Goal: Task Accomplishment & Management: Use online tool/utility

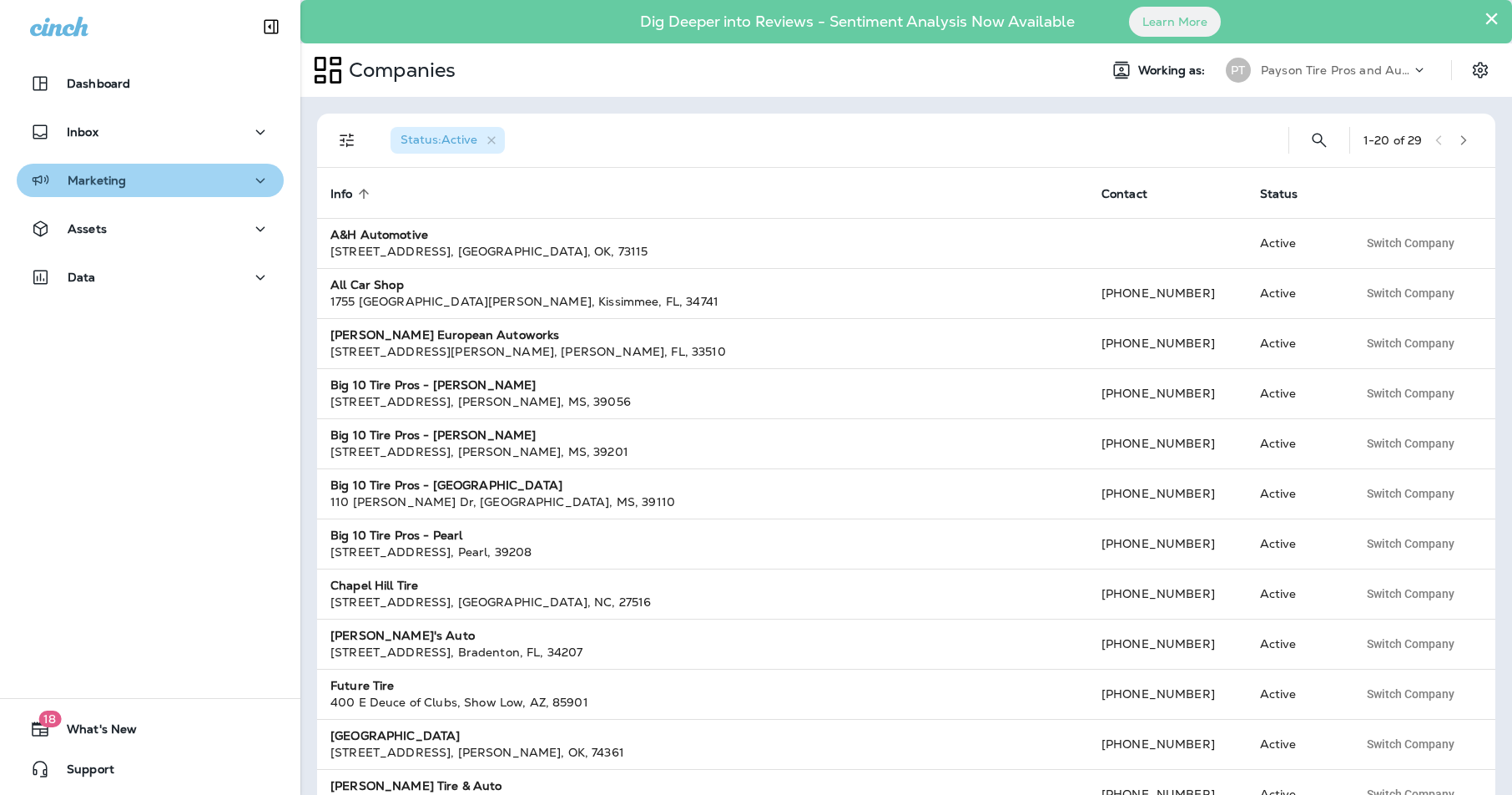
click at [86, 177] on p "Marketing" at bounding box center [96, 181] width 58 height 14
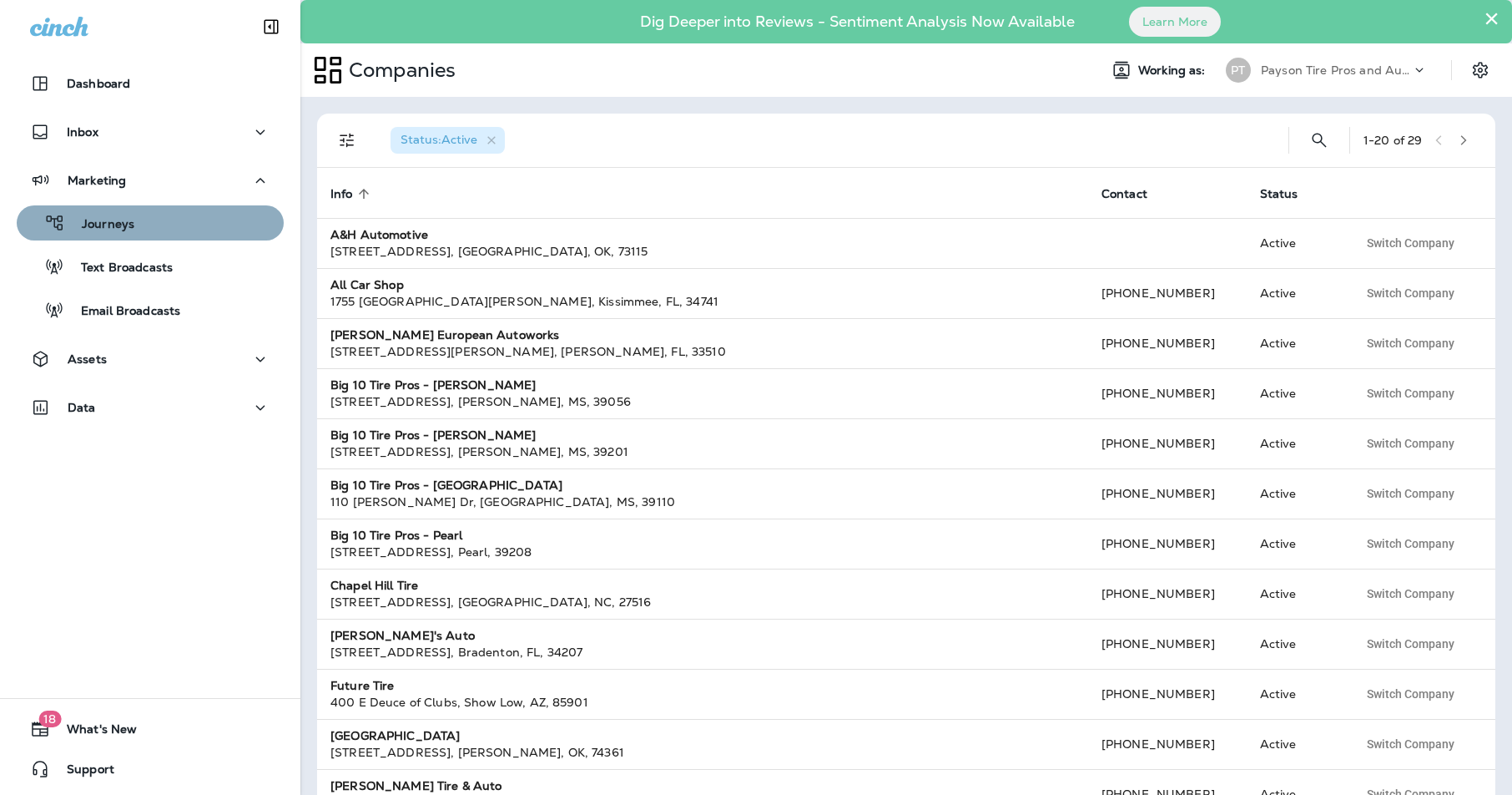
click at [151, 218] on div "Journeys" at bounding box center [150, 222] width 254 height 25
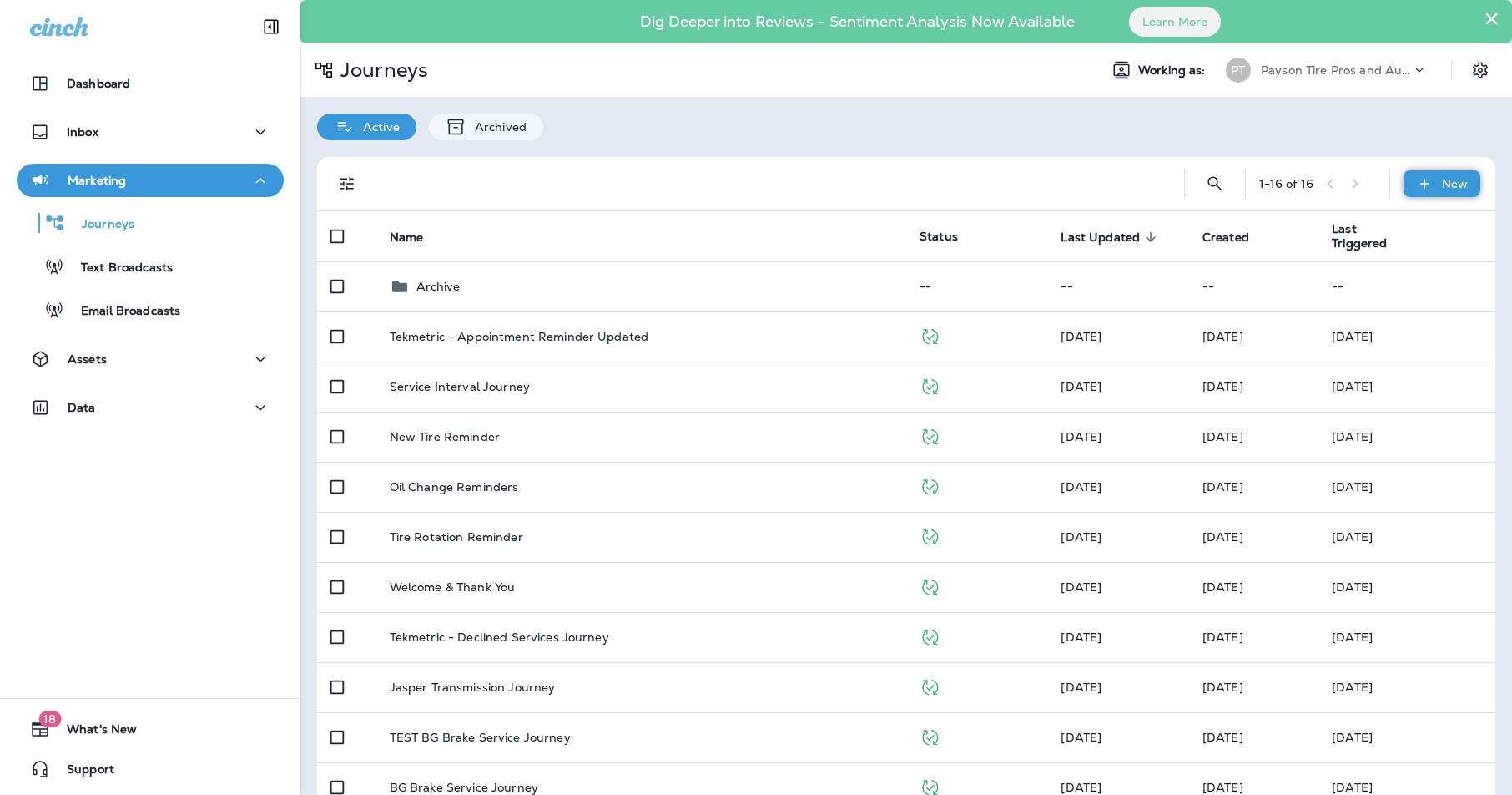
click at [1453, 181] on p "New" at bounding box center [1455, 184] width 26 height 14
click at [1407, 223] on p "New Journey" at bounding box center [1425, 224] width 83 height 14
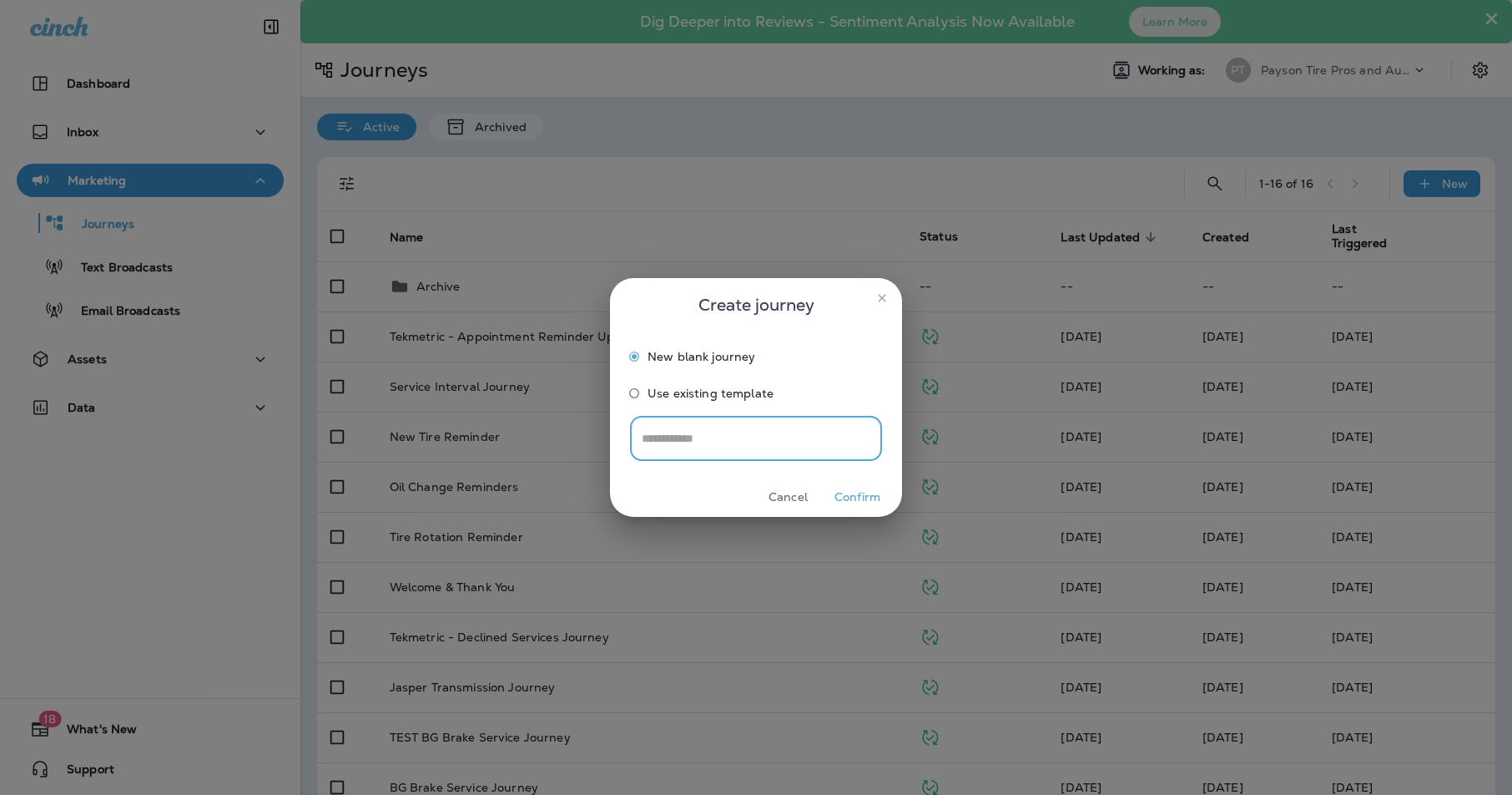
click at [737, 438] on input "text" at bounding box center [756, 438] width 252 height 44
type input "*"
type input "**********"
click at [842, 495] on button "Confirm" at bounding box center [857, 497] width 62 height 26
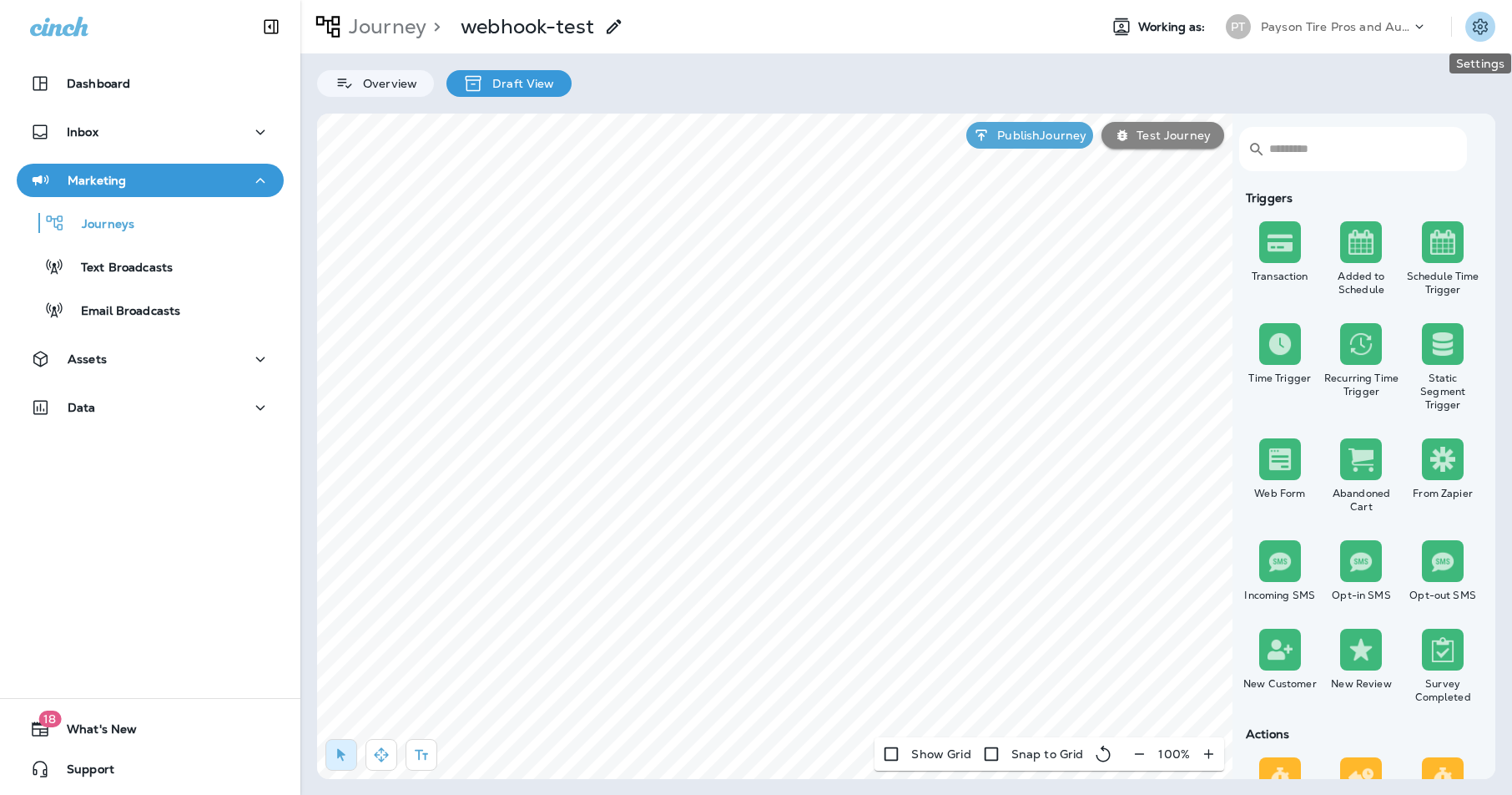
click at [1481, 28] on icon "Settings" at bounding box center [1480, 27] width 15 height 16
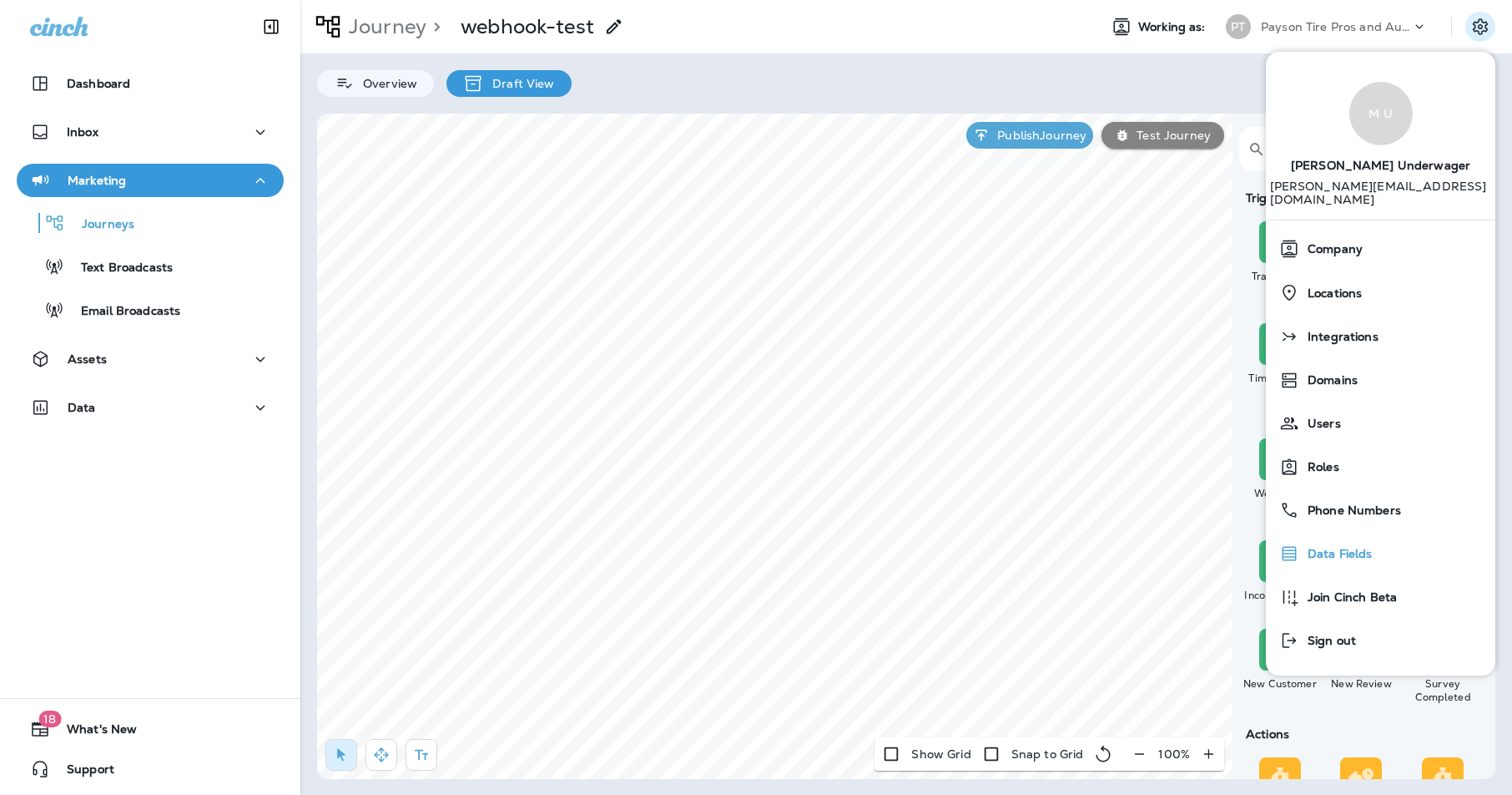
click at [1324, 547] on span "Data Fields" at bounding box center [1336, 554] width 73 height 14
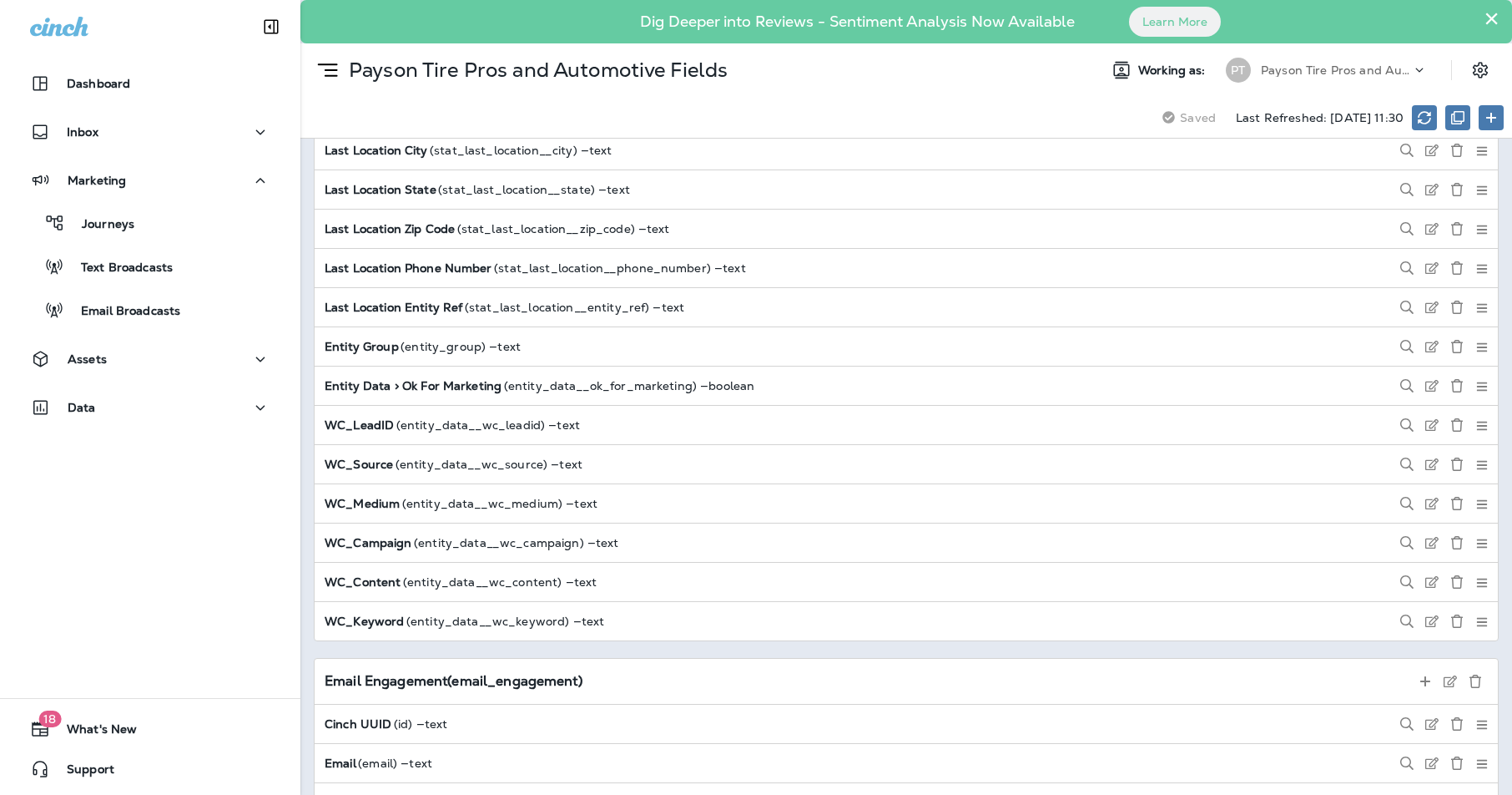
scroll to position [3061, 0]
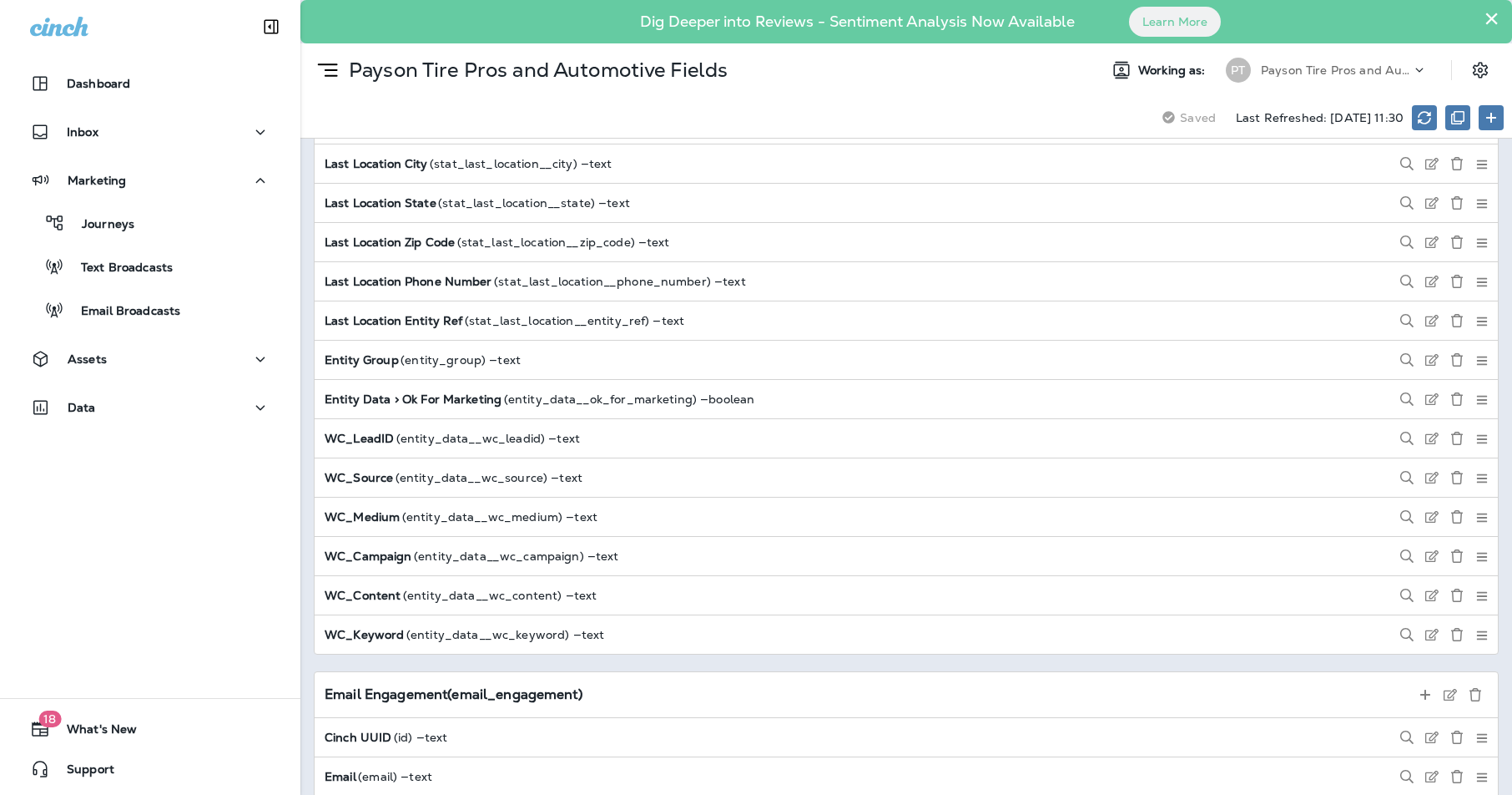
click at [1492, 24] on button "×" at bounding box center [1492, 18] width 16 height 27
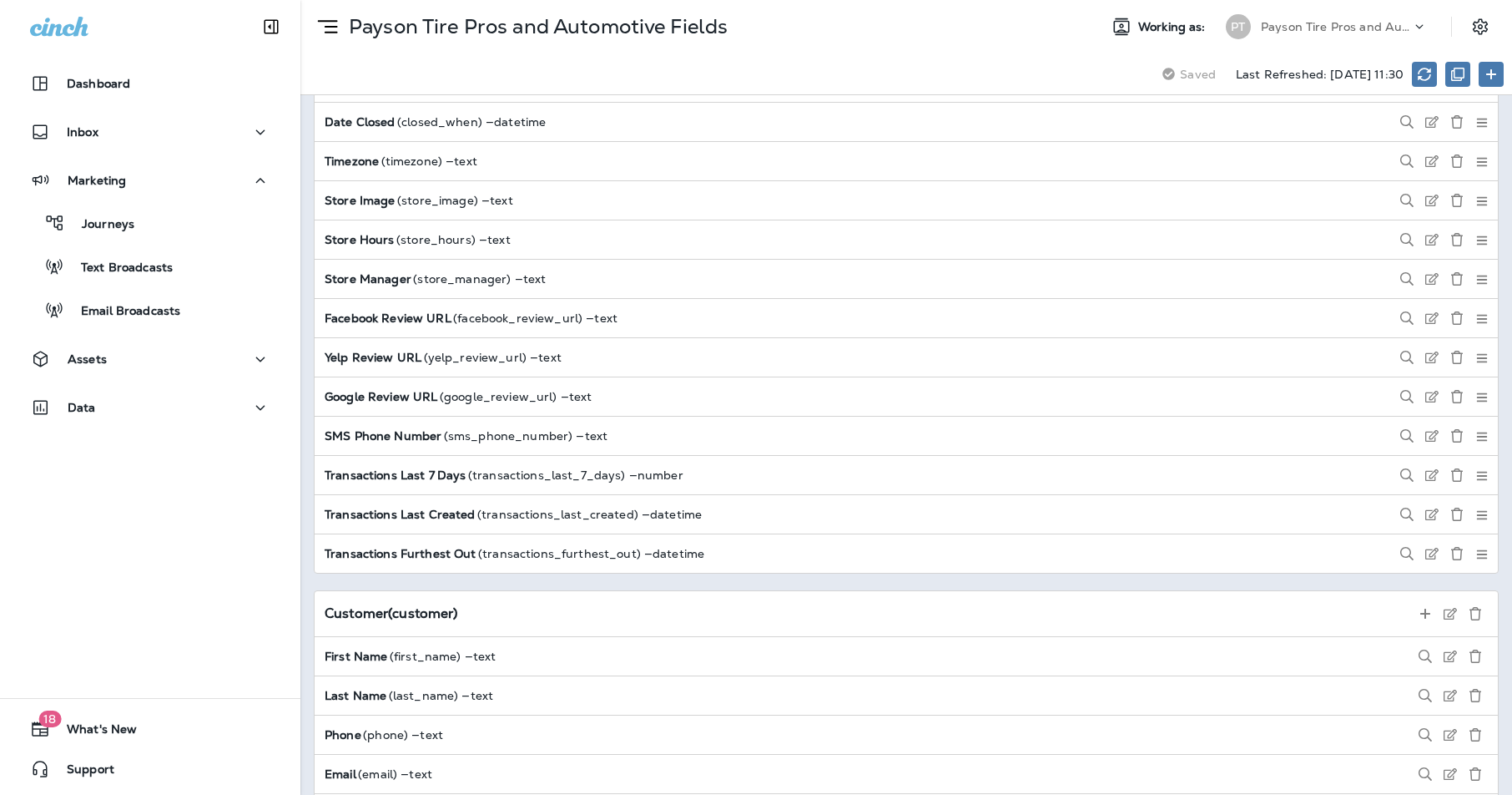
scroll to position [0, 0]
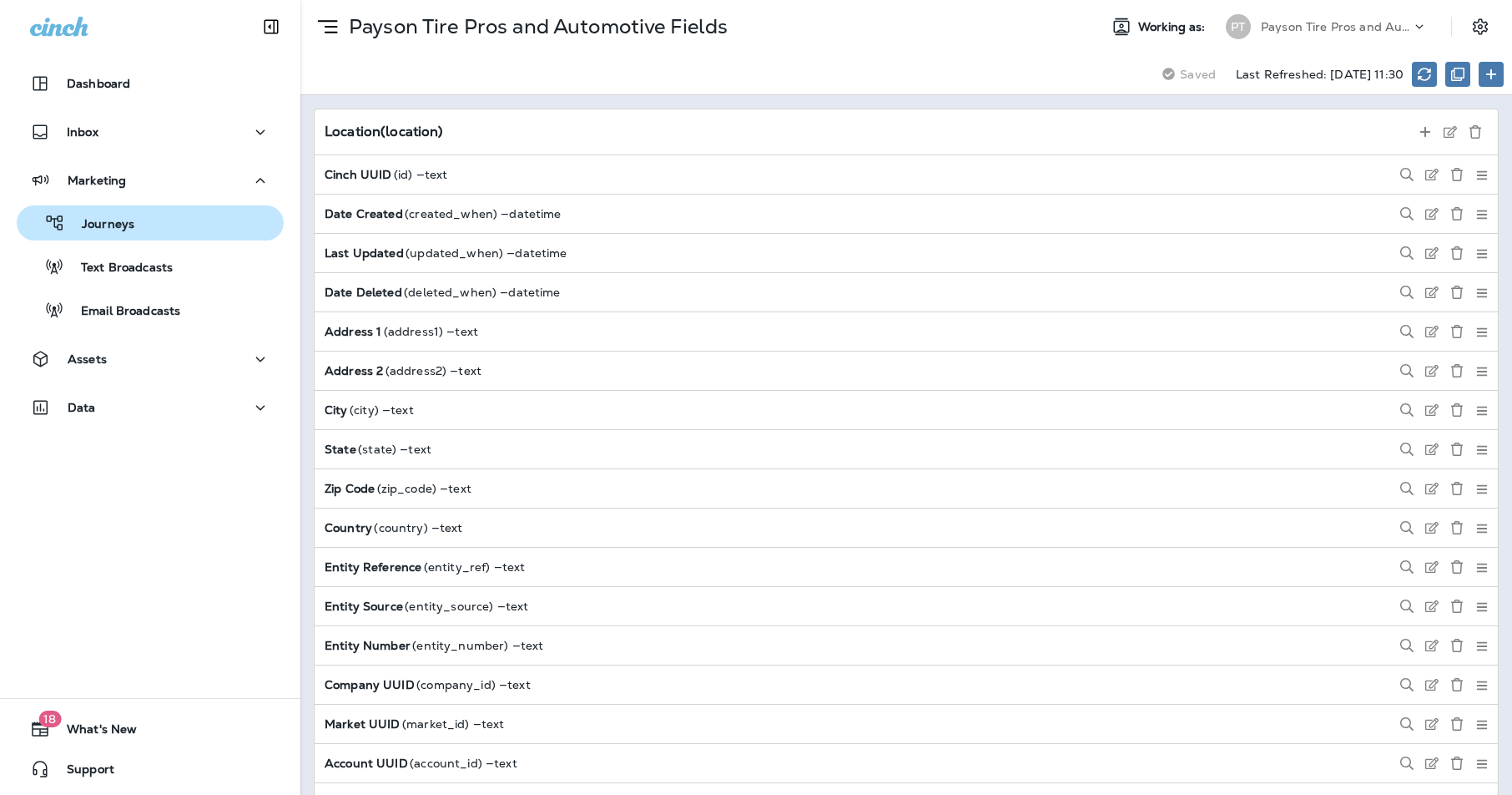
click at [110, 232] on p "Journeys" at bounding box center [100, 225] width 69 height 16
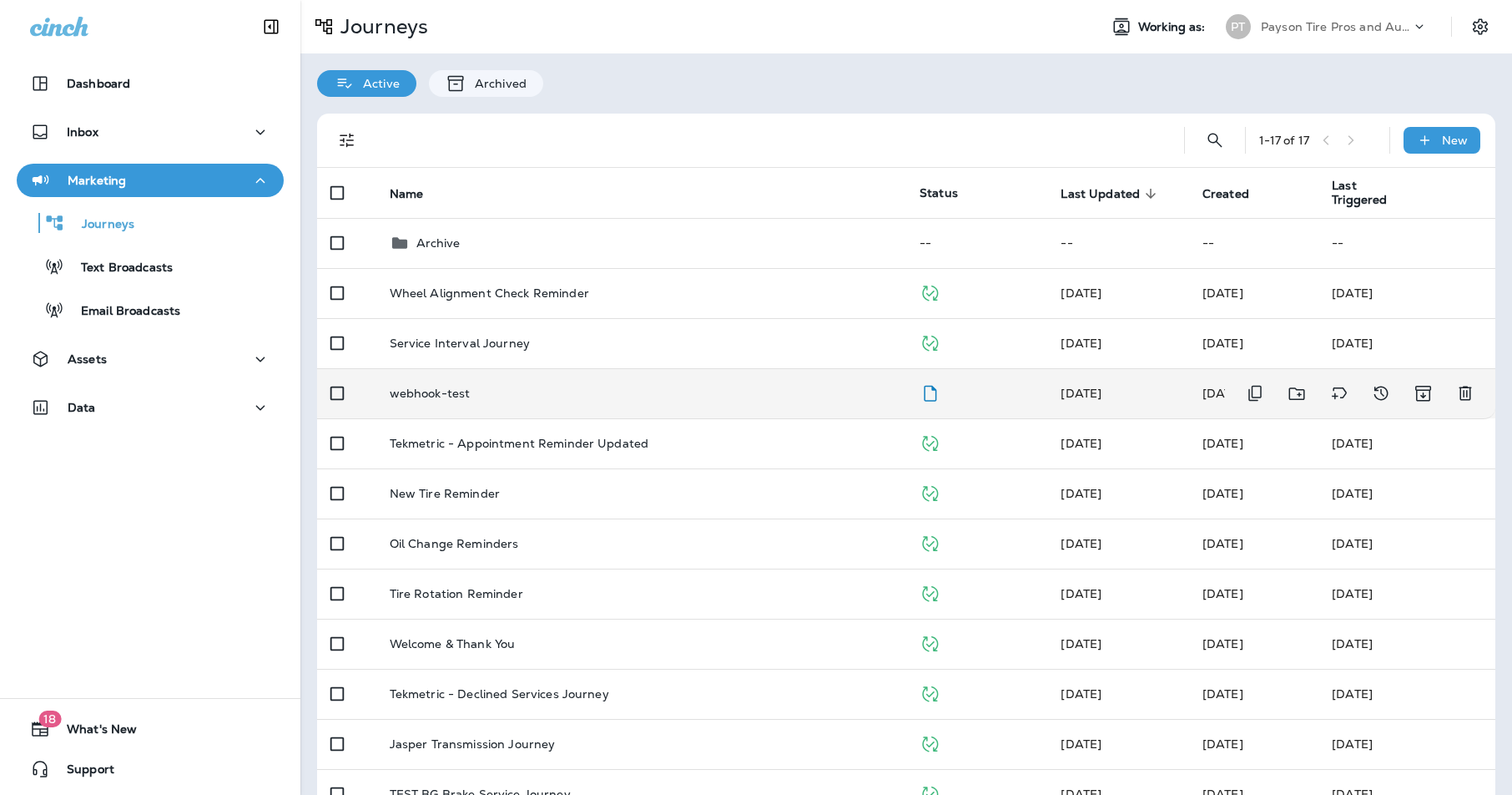
click at [443, 387] on p "webhook-test" at bounding box center [430, 394] width 81 height 14
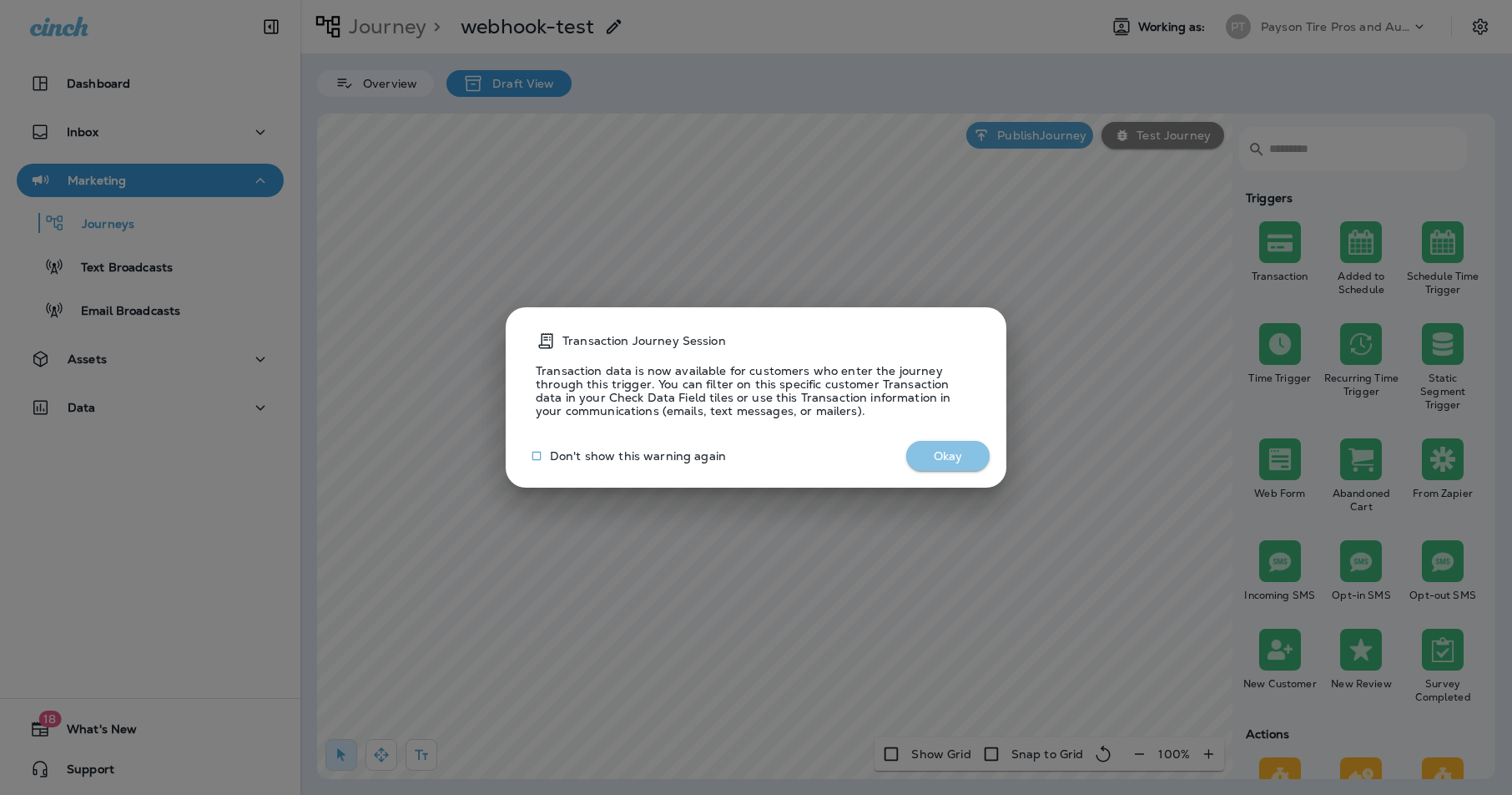
click at [958, 460] on button "Okay" at bounding box center [948, 456] width 83 height 31
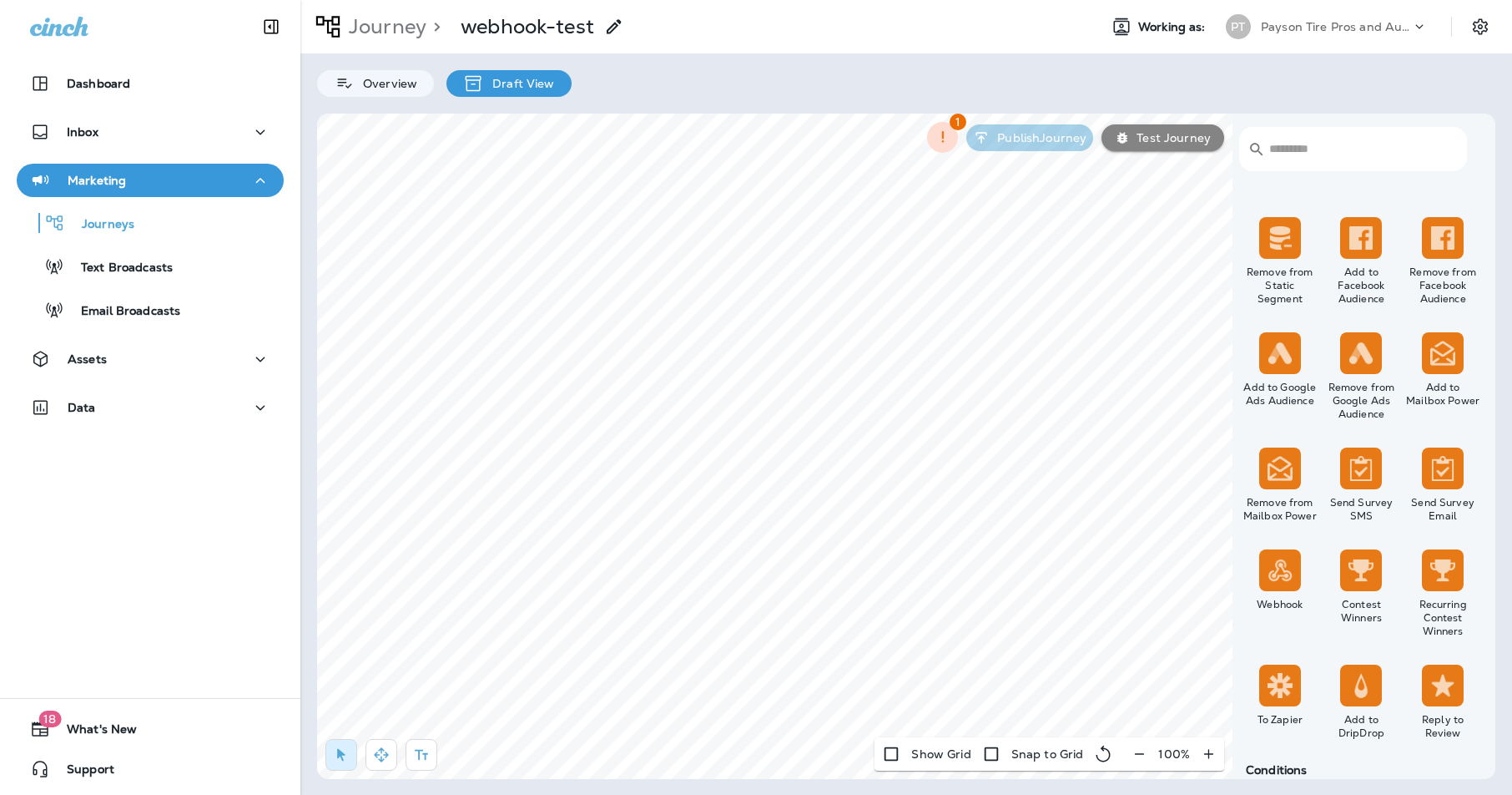
scroll to position [936, 0]
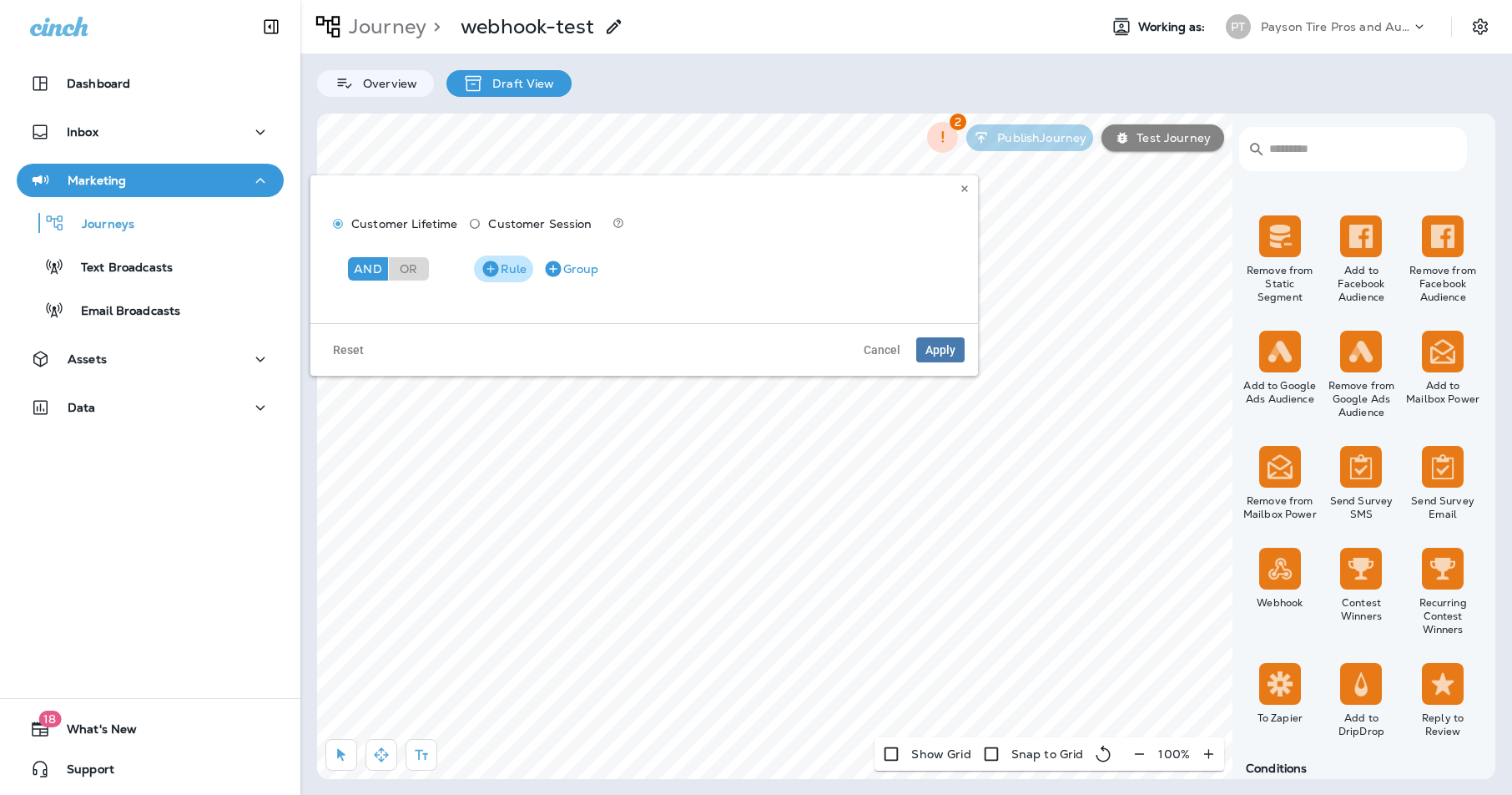
click at [501, 264] on button "Rule" at bounding box center [504, 268] width 59 height 27
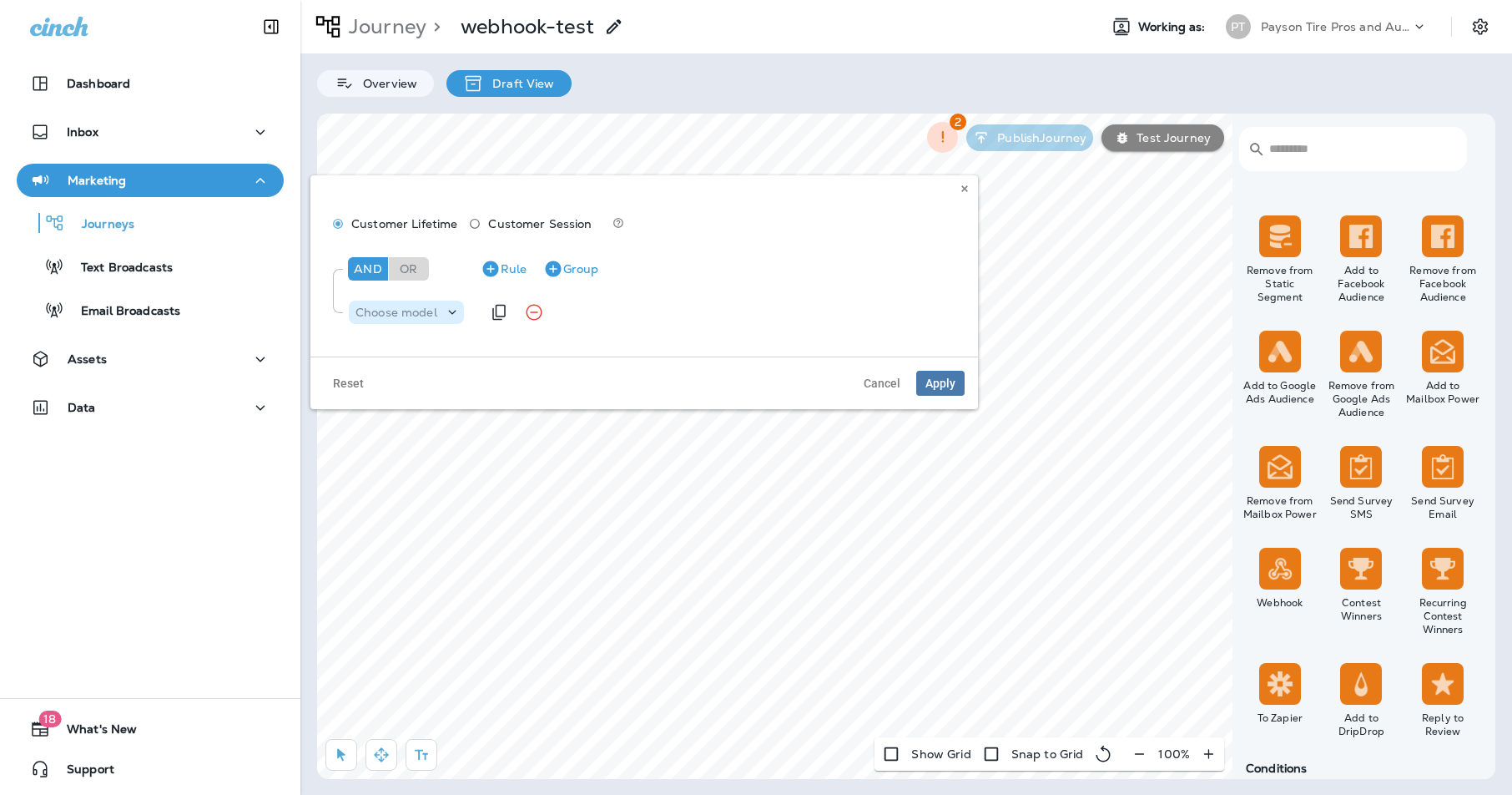
click at [418, 309] on p "Choose model" at bounding box center [396, 312] width 82 height 14
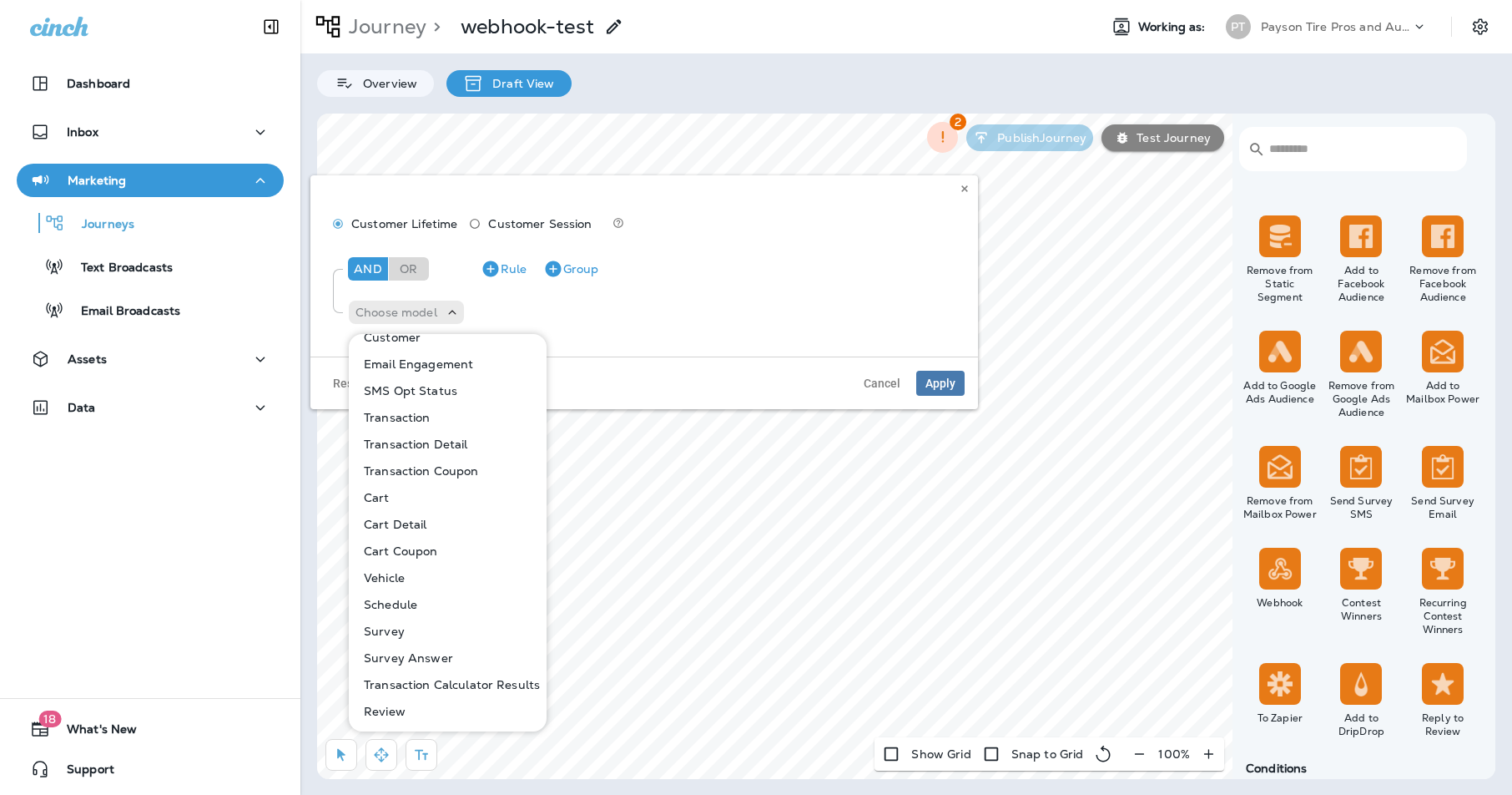
scroll to position [0, 0]
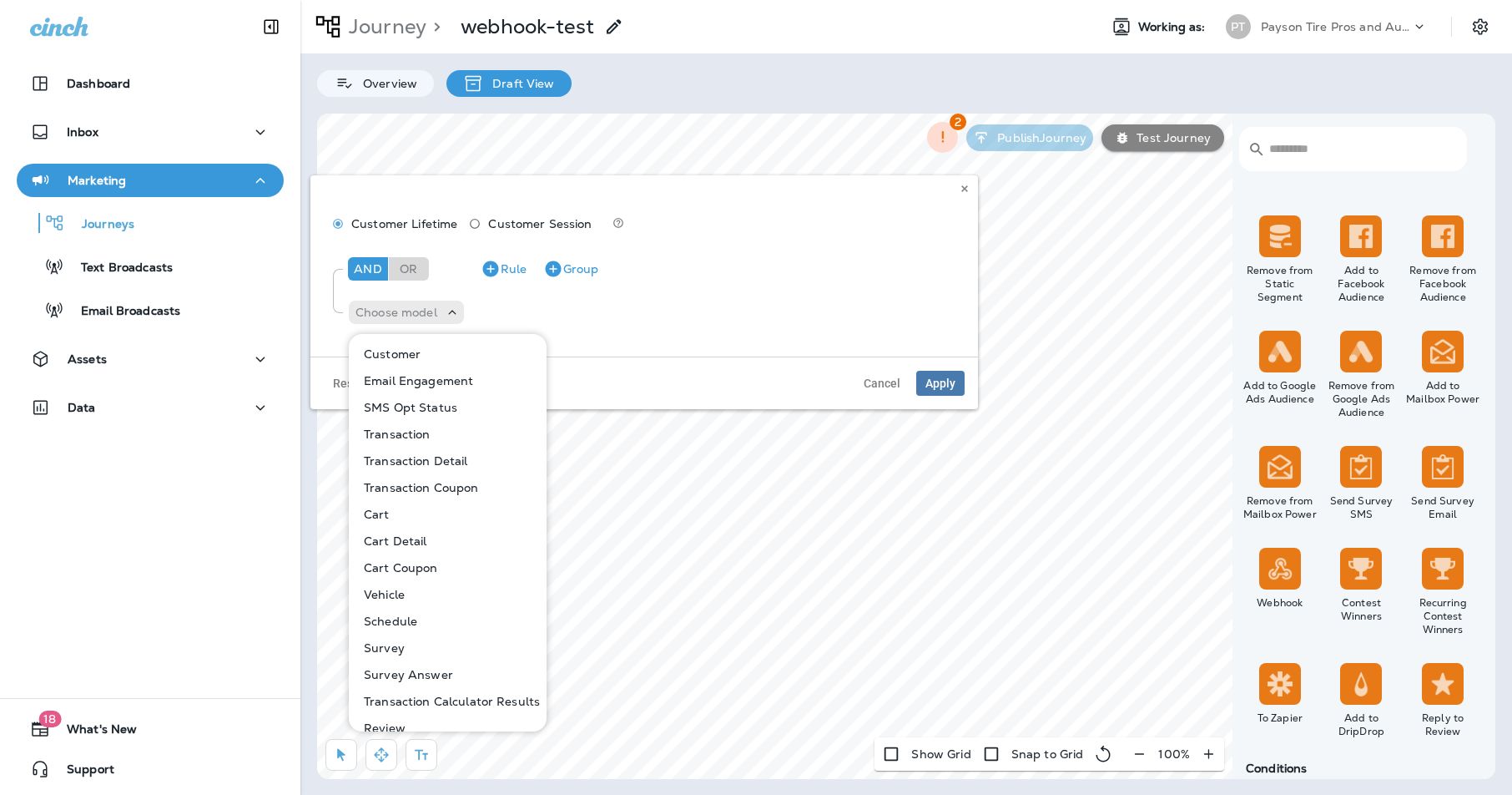
click at [423, 354] on button "Customer" at bounding box center [449, 354] width 196 height 27
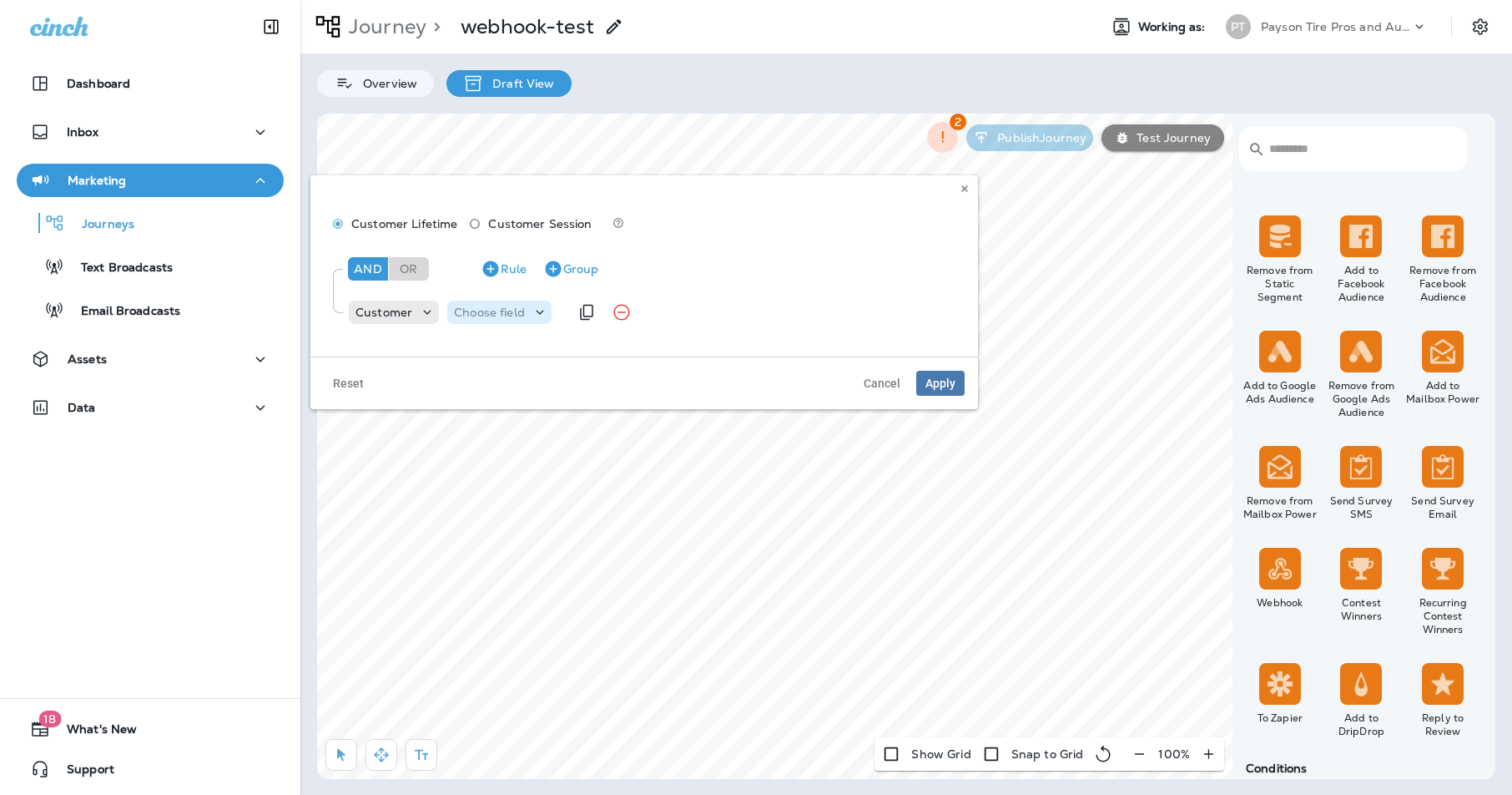
click at [521, 315] on p "Choose field" at bounding box center [489, 312] width 71 height 14
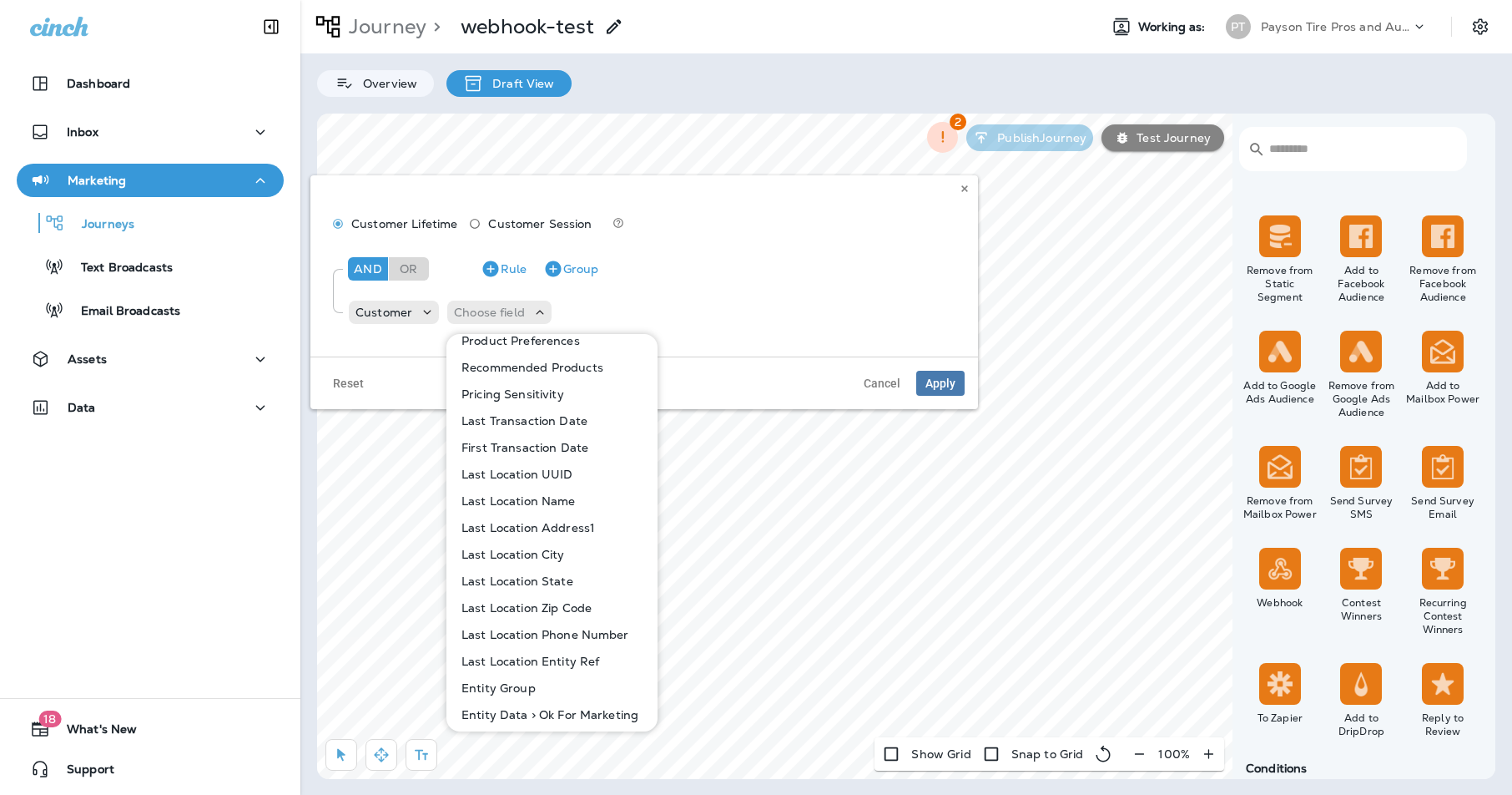
scroll to position [1059, 0]
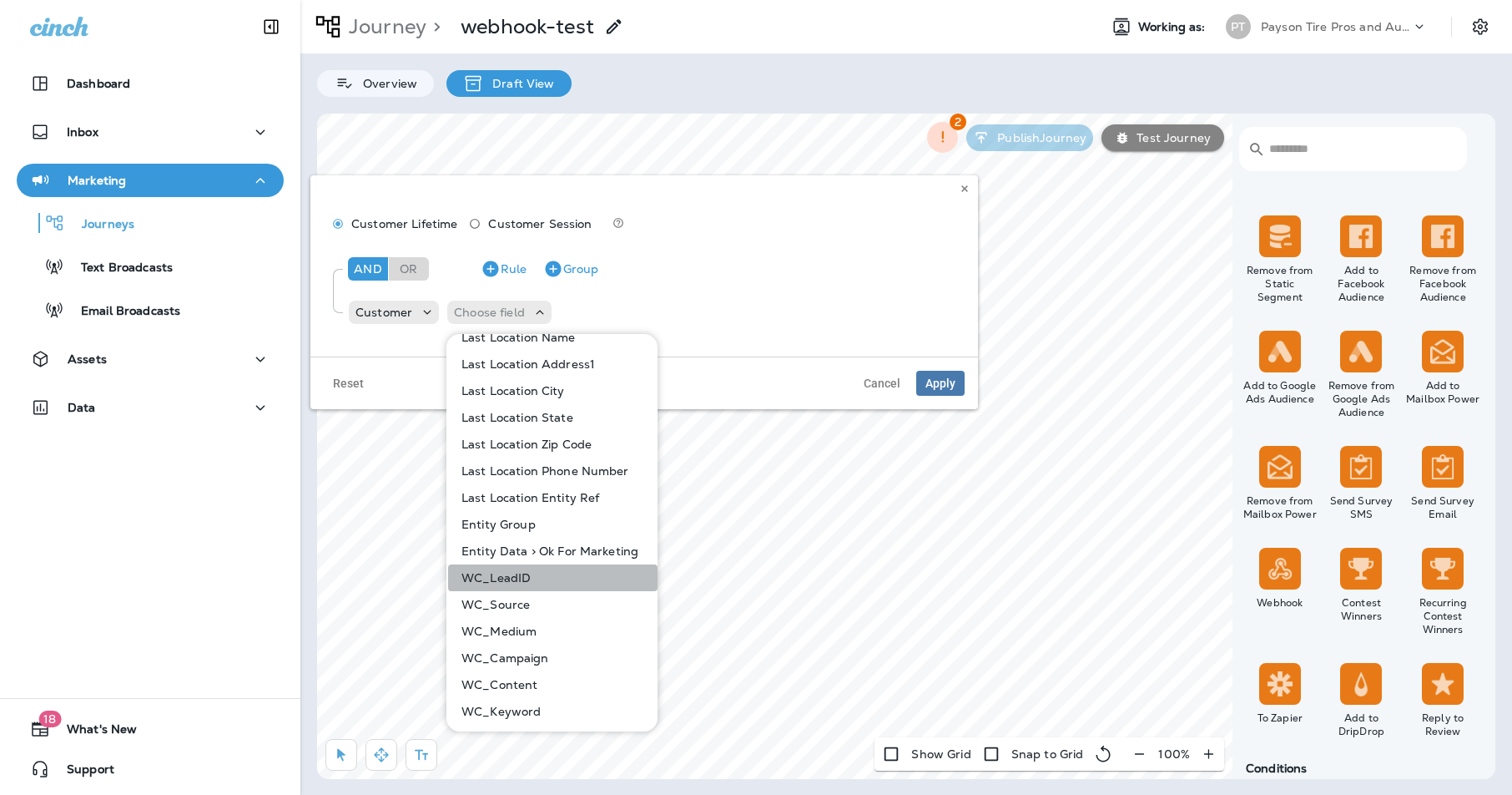
click at [556, 574] on button "WC_LeadID" at bounding box center [553, 577] width 210 height 27
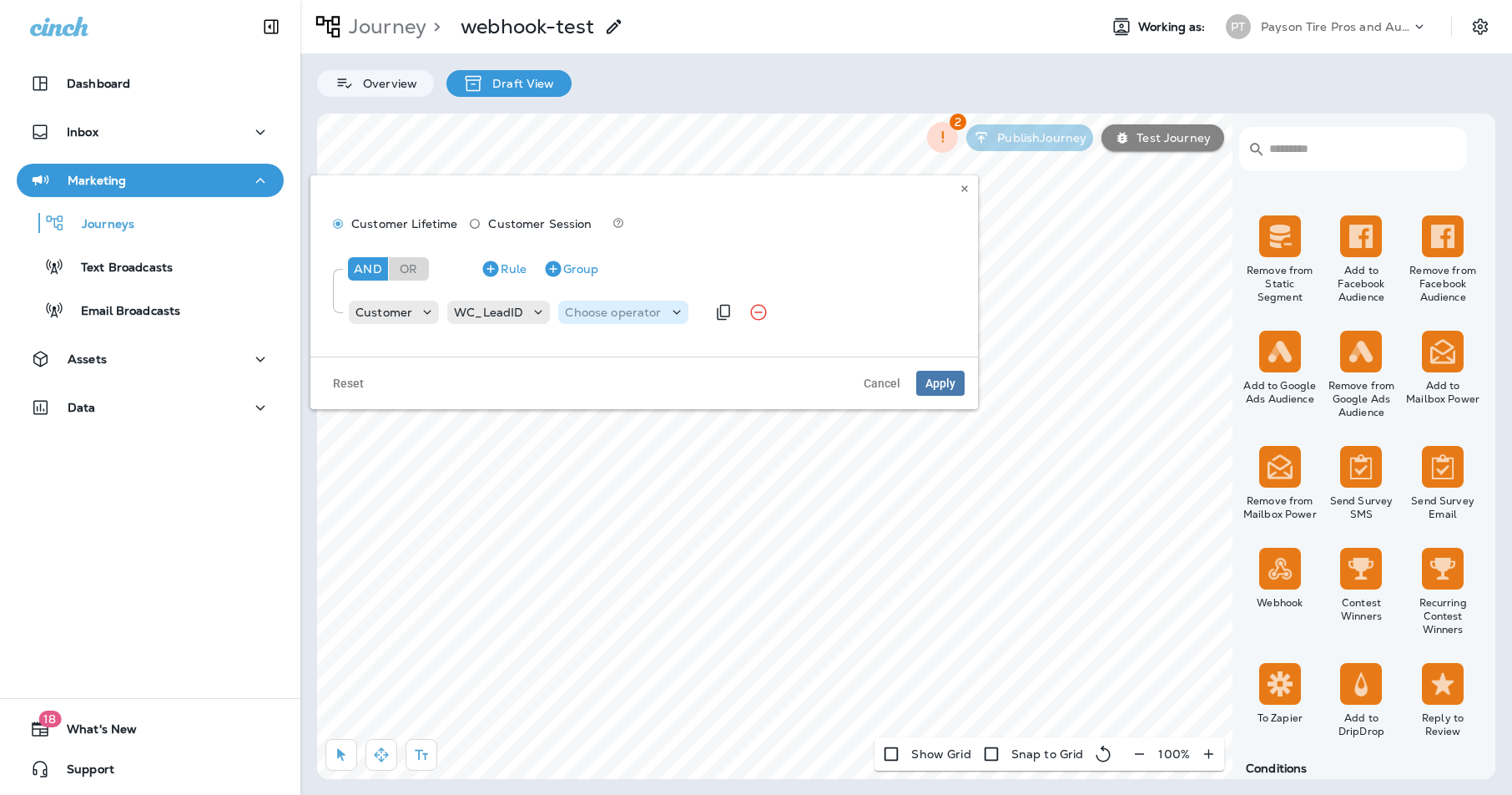
click at [654, 309] on p "Choose operator" at bounding box center [613, 312] width 96 height 14
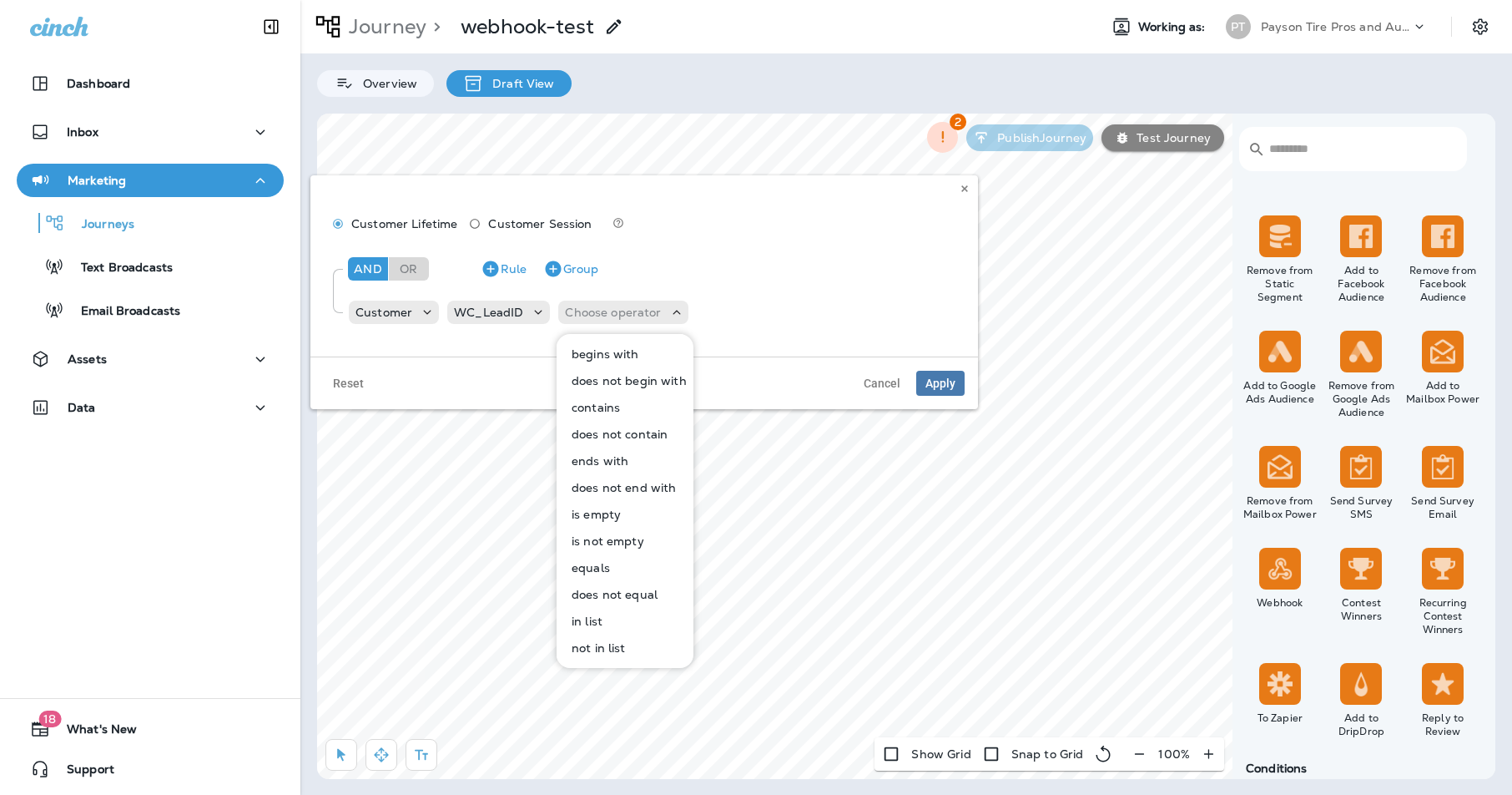
click at [626, 540] on p "is not empty" at bounding box center [605, 542] width 79 height 14
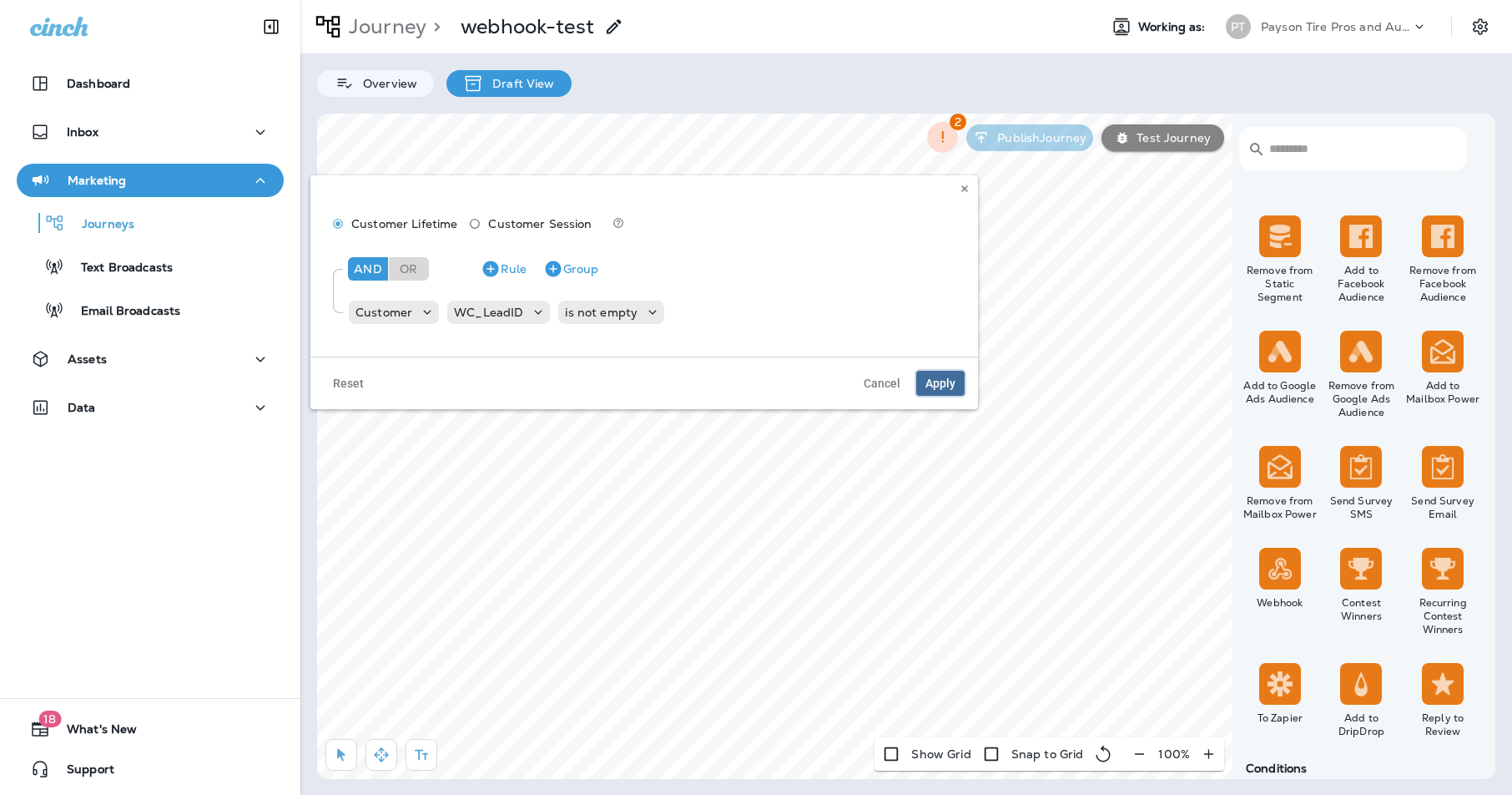
click at [945, 382] on span "Apply" at bounding box center [941, 384] width 30 height 12
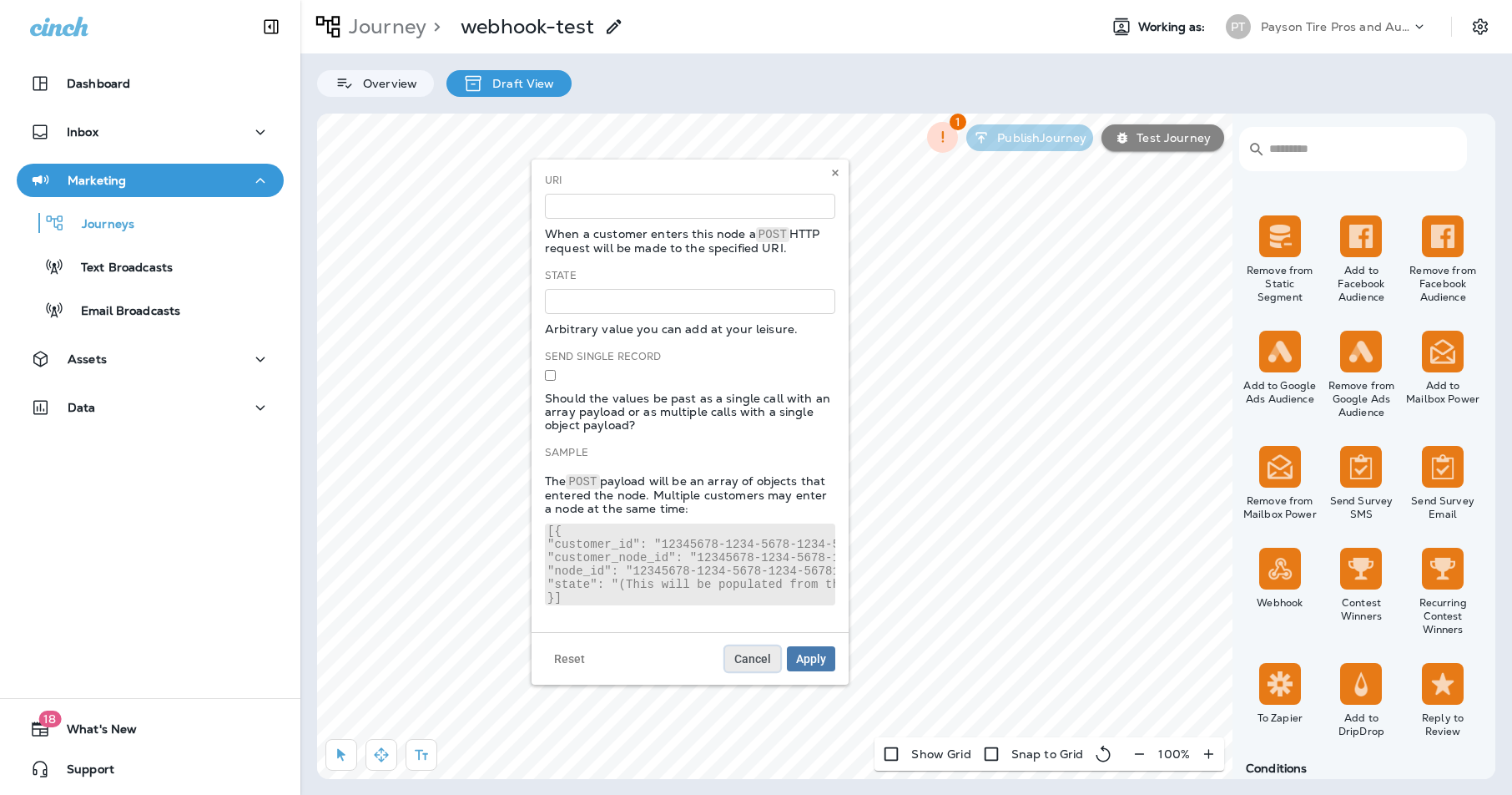
click at [739, 656] on span "Cancel" at bounding box center [752, 659] width 37 height 12
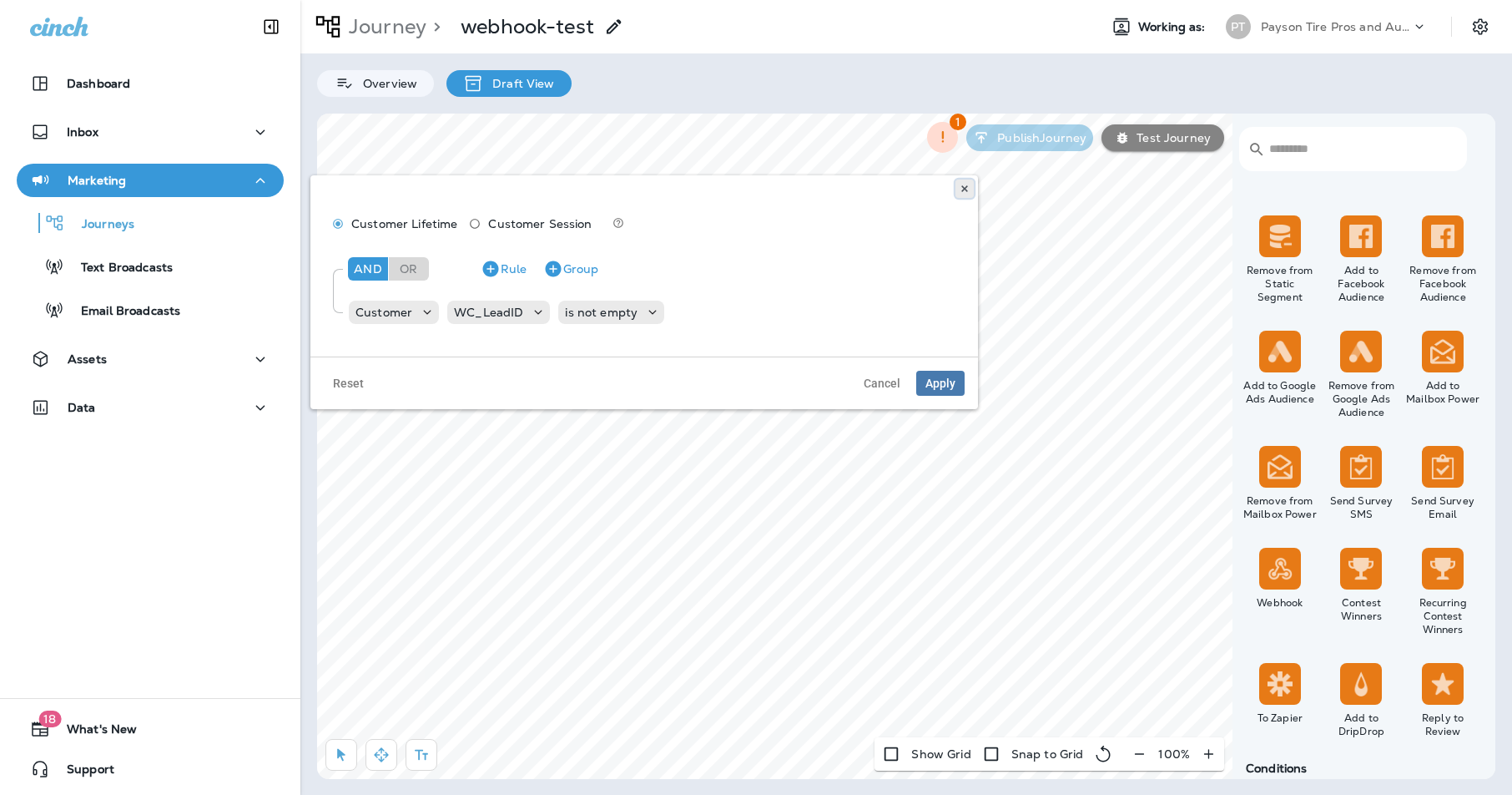
click at [960, 184] on icon at bounding box center [965, 189] width 10 height 10
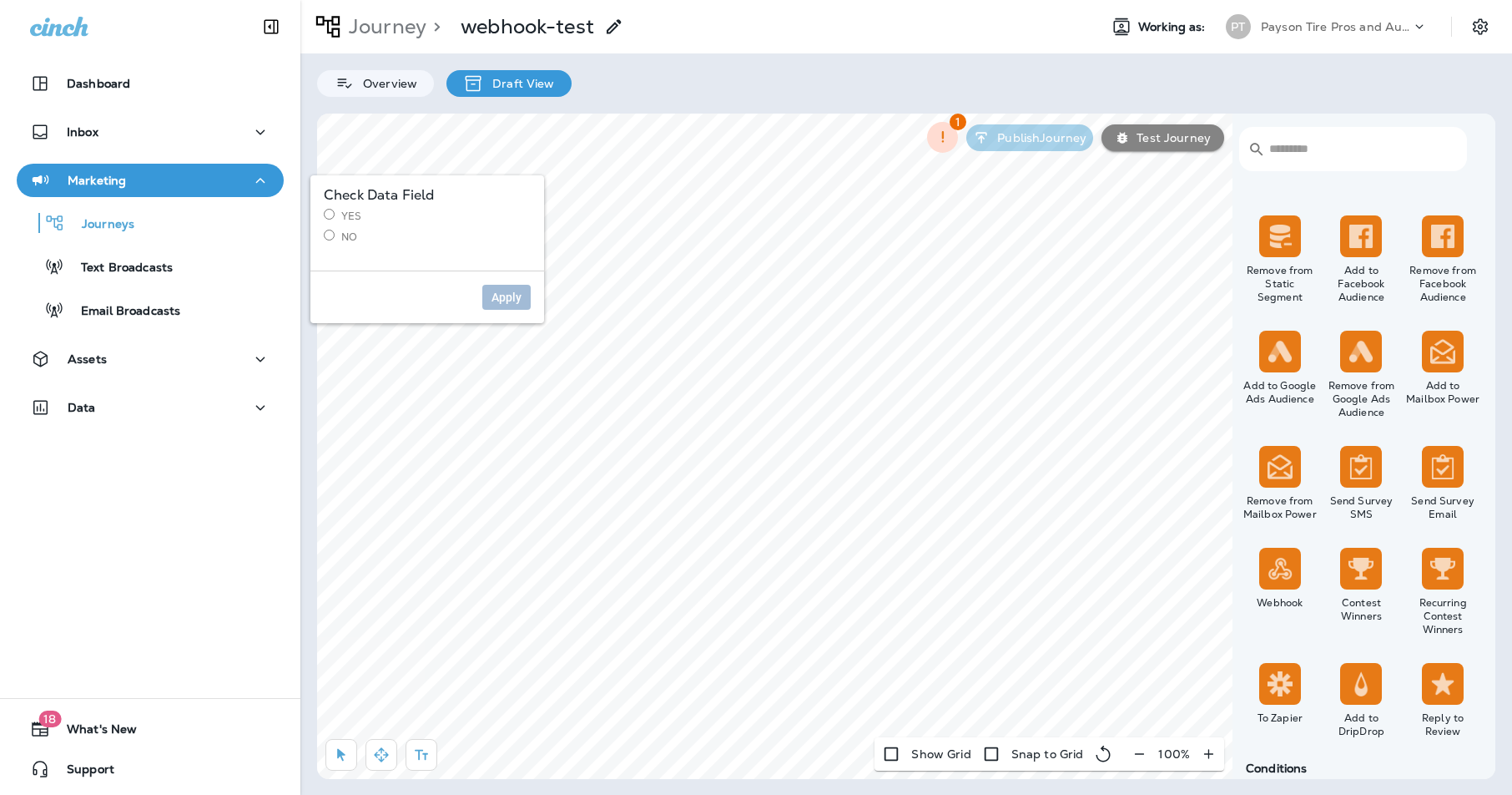
click at [336, 212] on label "Yes" at bounding box center [427, 216] width 207 height 14
click at [509, 293] on span "Apply" at bounding box center [506, 298] width 30 height 12
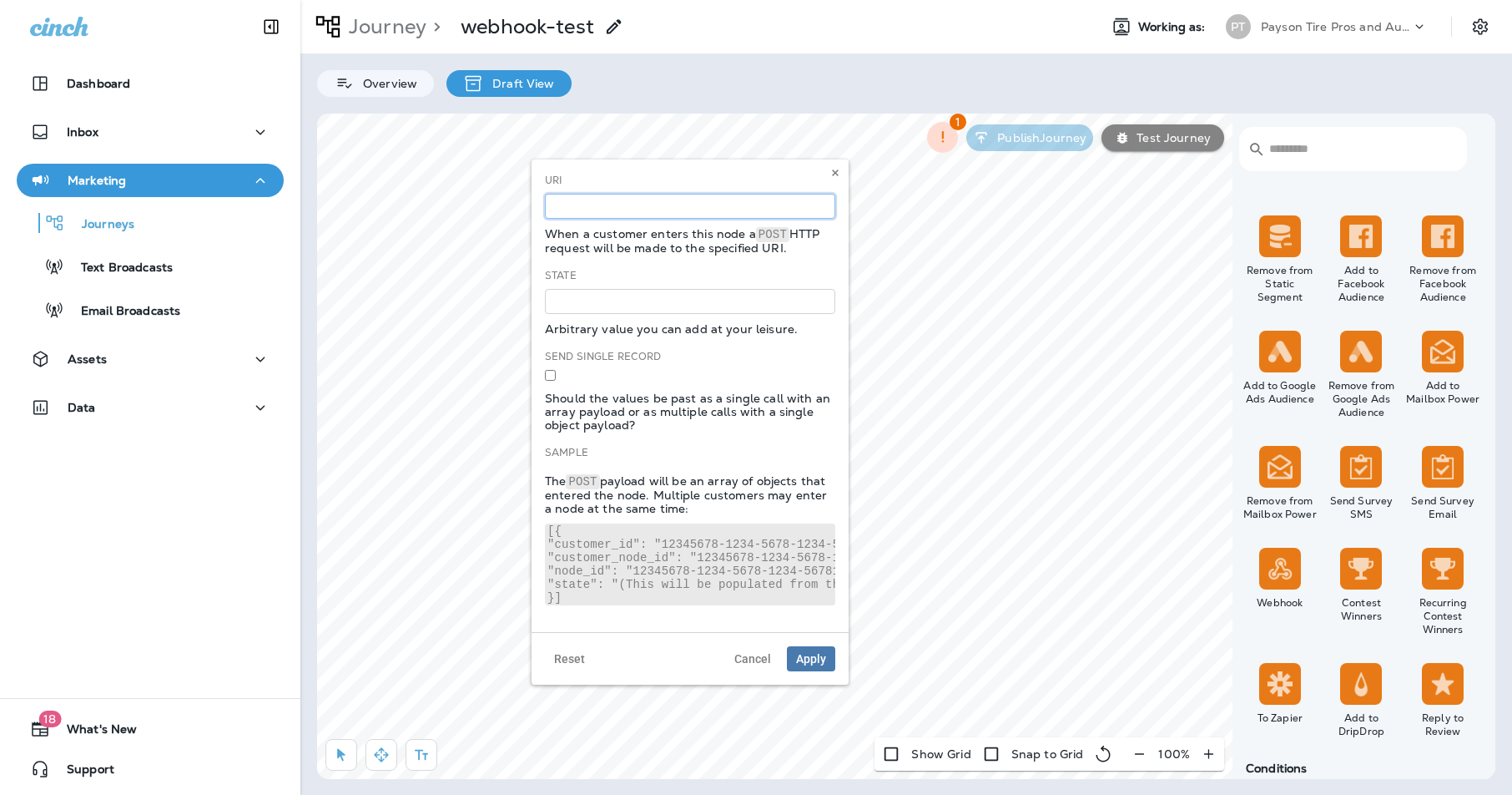
click at [642, 199] on input at bounding box center [691, 206] width 291 height 25
paste input "**********"
click at [400, 0] on body "Dashboard Inbox Marketing Journeys Text Broadcasts Email Broadcasts Assets Data…" at bounding box center [756, 0] width 1512 height 0
type input "**********"
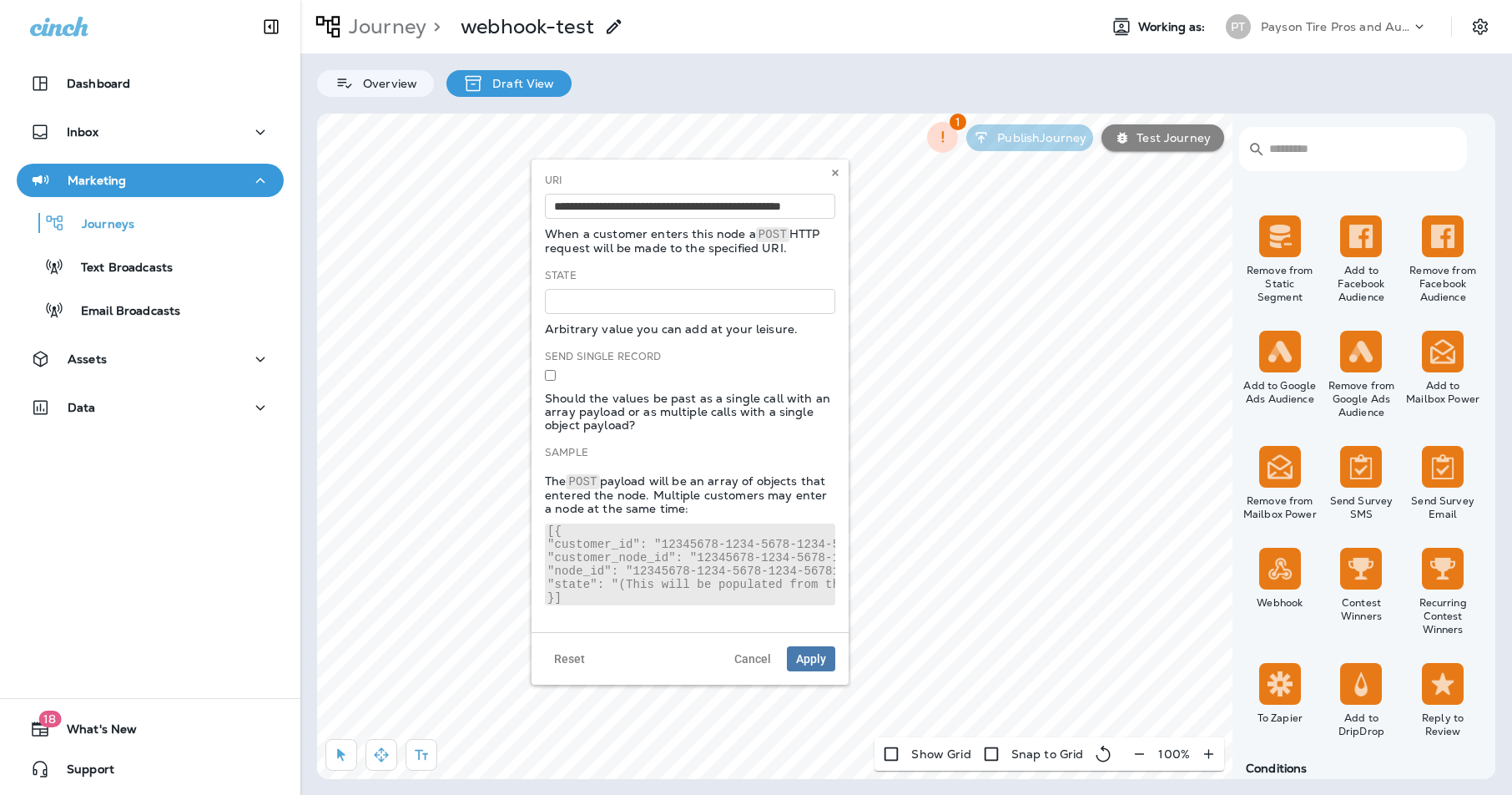
click at [655, 268] on div "State Arbitrary value you can add at your leisure." at bounding box center [691, 302] width 291 height 67
click at [601, 552] on pre "[{ "customer_id": "12345678-1234-5678-1234-567812345678", "customer_node_id": "…" at bounding box center [691, 565] width 291 height 82
click at [580, 539] on pre "[{ "customer_id": "12345678-1234-5678-1234-567812345678", "customer_node_id": "…" at bounding box center [691, 565] width 291 height 82
click at [564, 535] on pre "[{ "customer_id": "12345678-1234-5678-1234-567812345678", "customer_node_id": "…" at bounding box center [691, 565] width 291 height 82
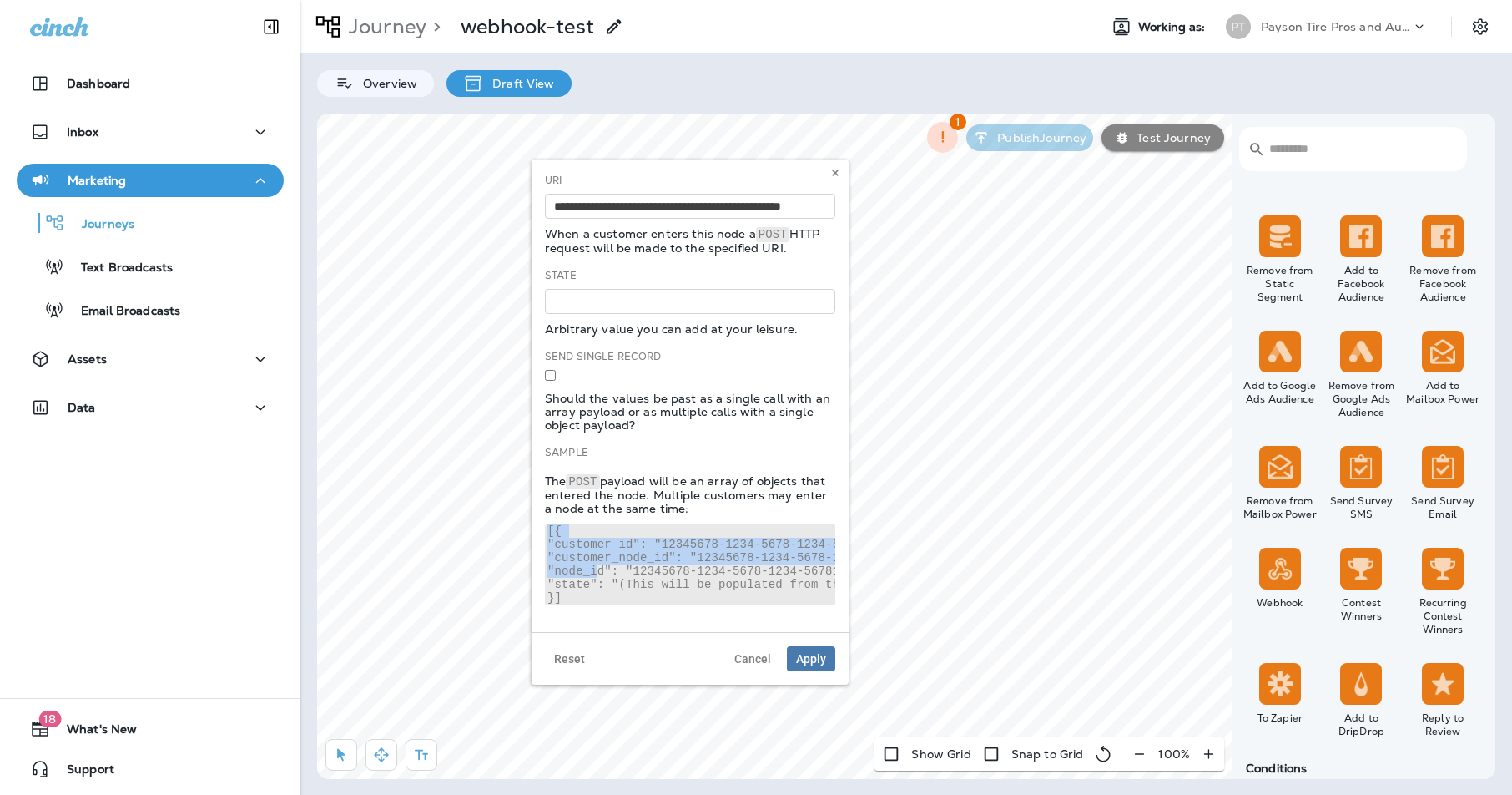
drag, startPoint x: 559, startPoint y: 528, endPoint x: 595, endPoint y: 572, distance: 56.9
click at [595, 572] on pre "[{ "customer_id": "12345678-1234-5678-1234-567812345678", "customer_node_id": "…" at bounding box center [691, 565] width 291 height 82
click at [601, 551] on pre "[{ "customer_id": "12345678-1234-5678-1234-567812345678", "customer_node_id": "…" at bounding box center [691, 565] width 291 height 82
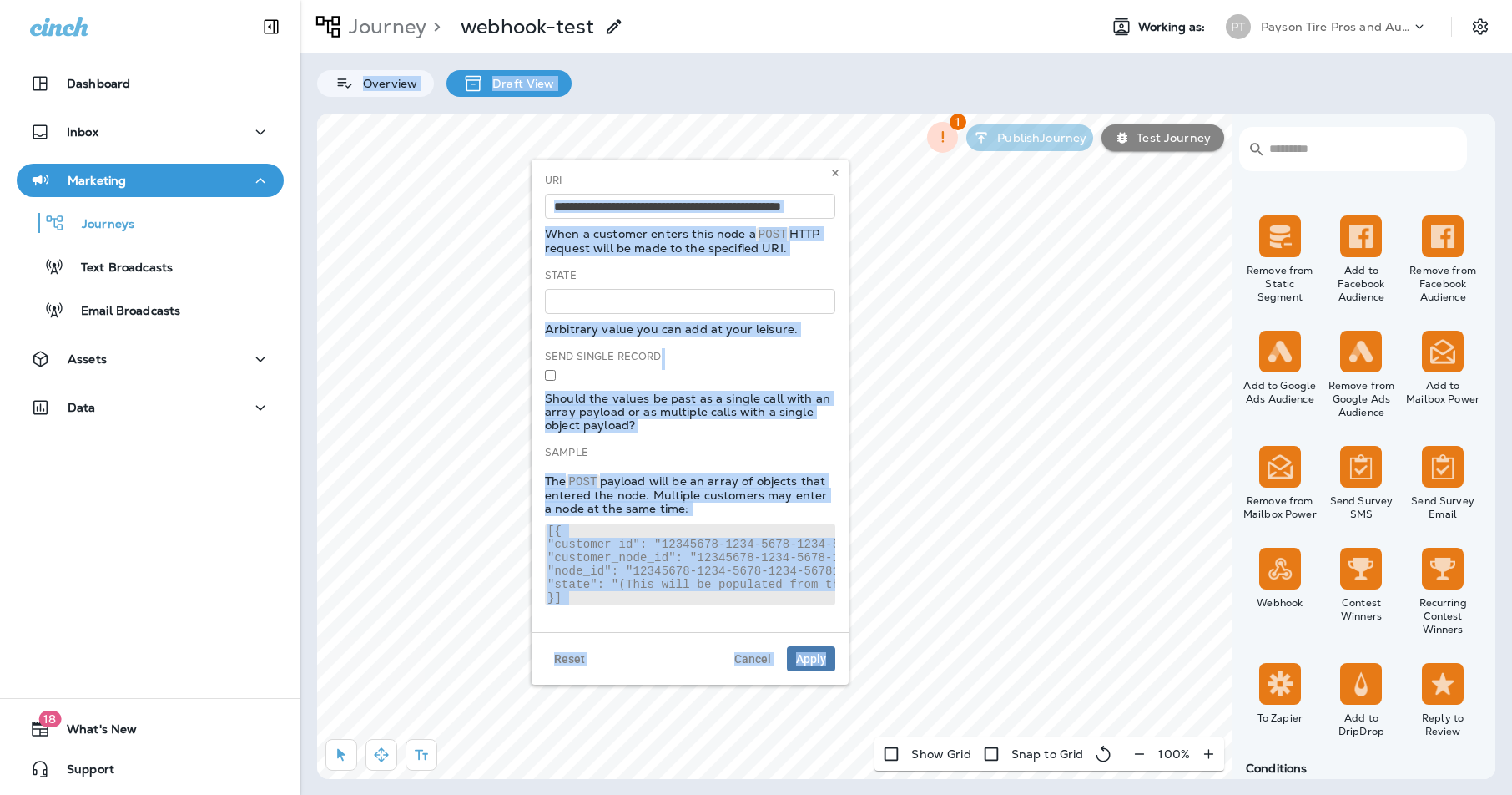
click at [611, 561] on pre "[{ "customer_id": "12345678-1234-5678-1234-567812345678", "customer_node_id": "…" at bounding box center [691, 565] width 291 height 82
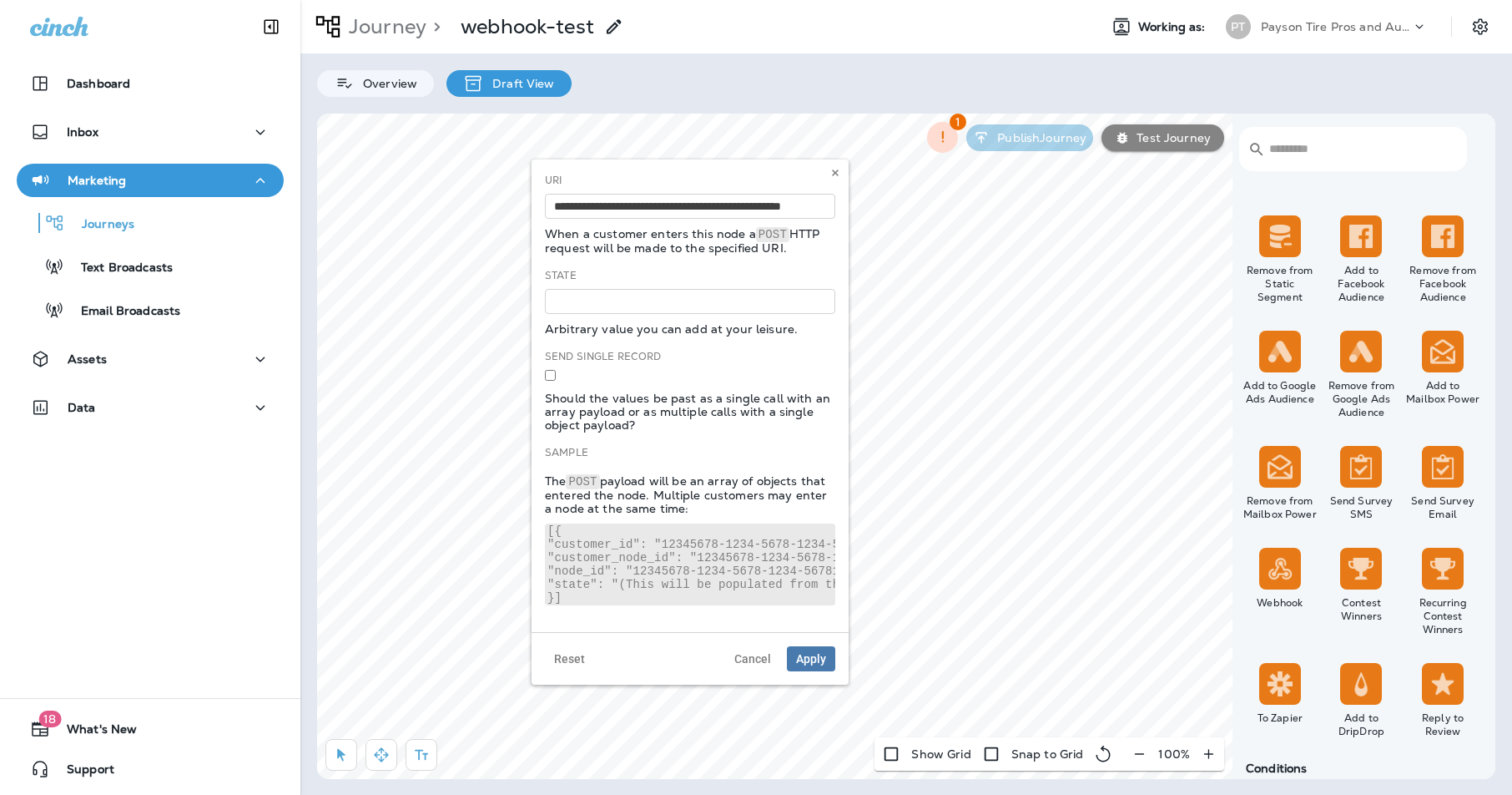
click at [608, 557] on pre "[{ "customer_id": "12345678-1234-5678-1234-567812345678", "customer_node_id": "…" at bounding box center [691, 565] width 291 height 82
click at [615, 543] on pre "[{ "customer_id": "12345678-1234-5678-1234-567812345678", "customer_node_id": "…" at bounding box center [691, 565] width 291 height 82
click at [611, 566] on pre "[{ "customer_id": "12345678-1234-5678-1234-567812345678", "customer_node_id": "…" at bounding box center [691, 565] width 291 height 82
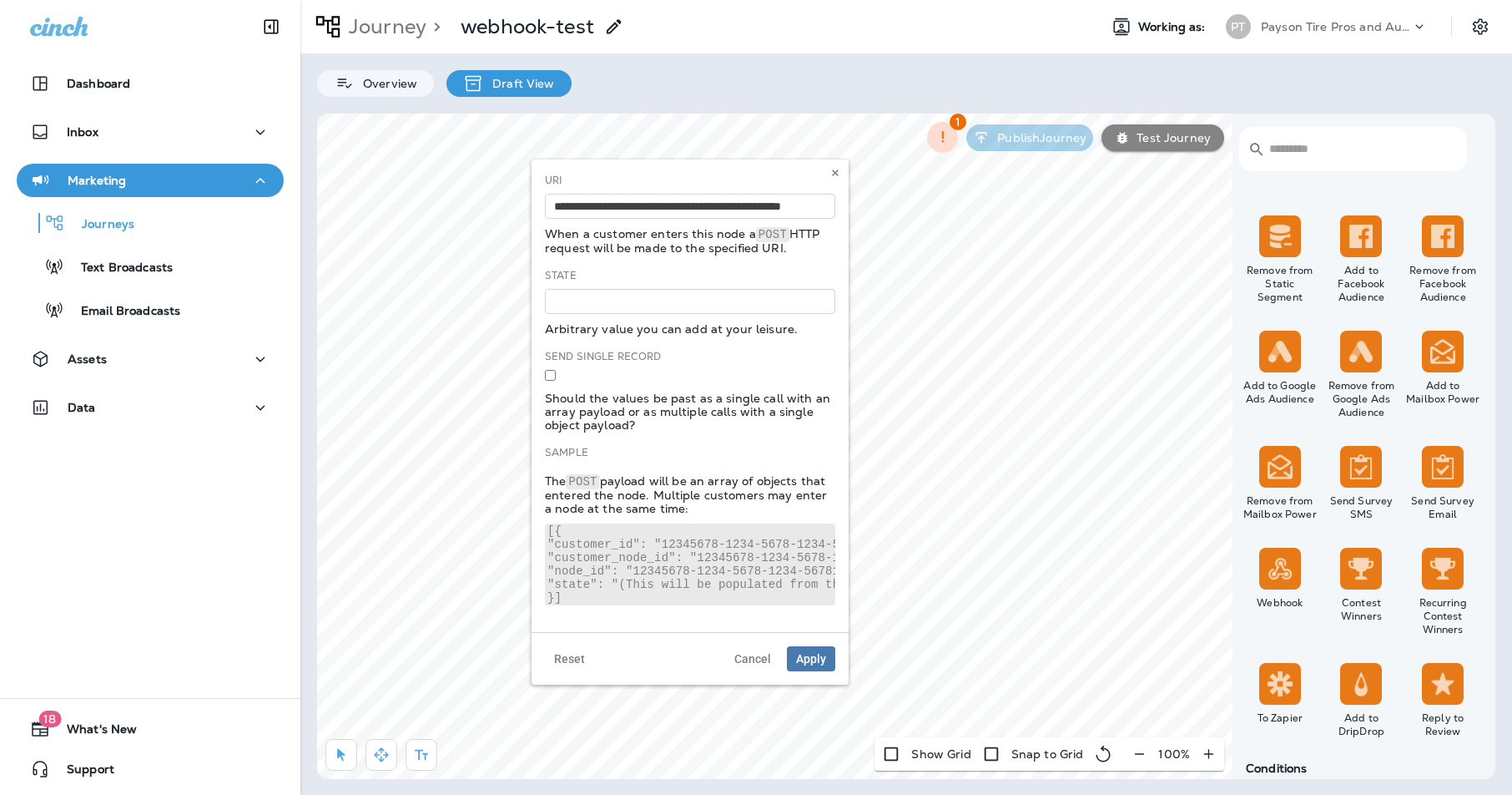
click at [573, 528] on pre "[{ "customer_id": "12345678-1234-5678-1234-567812345678", "customer_node_id": "…" at bounding box center [691, 565] width 291 height 82
click at [572, 540] on pre "[{ "customer_id": "12345678-1234-5678-1234-567812345678", "customer_node_id": "…" at bounding box center [691, 565] width 291 height 82
click at [632, 551] on pre "[{ "customer_id": "12345678-1234-5678-1234-567812345678", "customer_node_id": "…" at bounding box center [691, 565] width 291 height 82
click at [618, 547] on pre "[{ "customer_id": "12345678-1234-5678-1234-567812345678", "customer_node_id": "…" at bounding box center [691, 565] width 291 height 82
click at [606, 554] on pre "[{ "customer_id": "12345678-1234-5678-1234-567812345678", "customer_node_id": "…" at bounding box center [691, 565] width 291 height 82
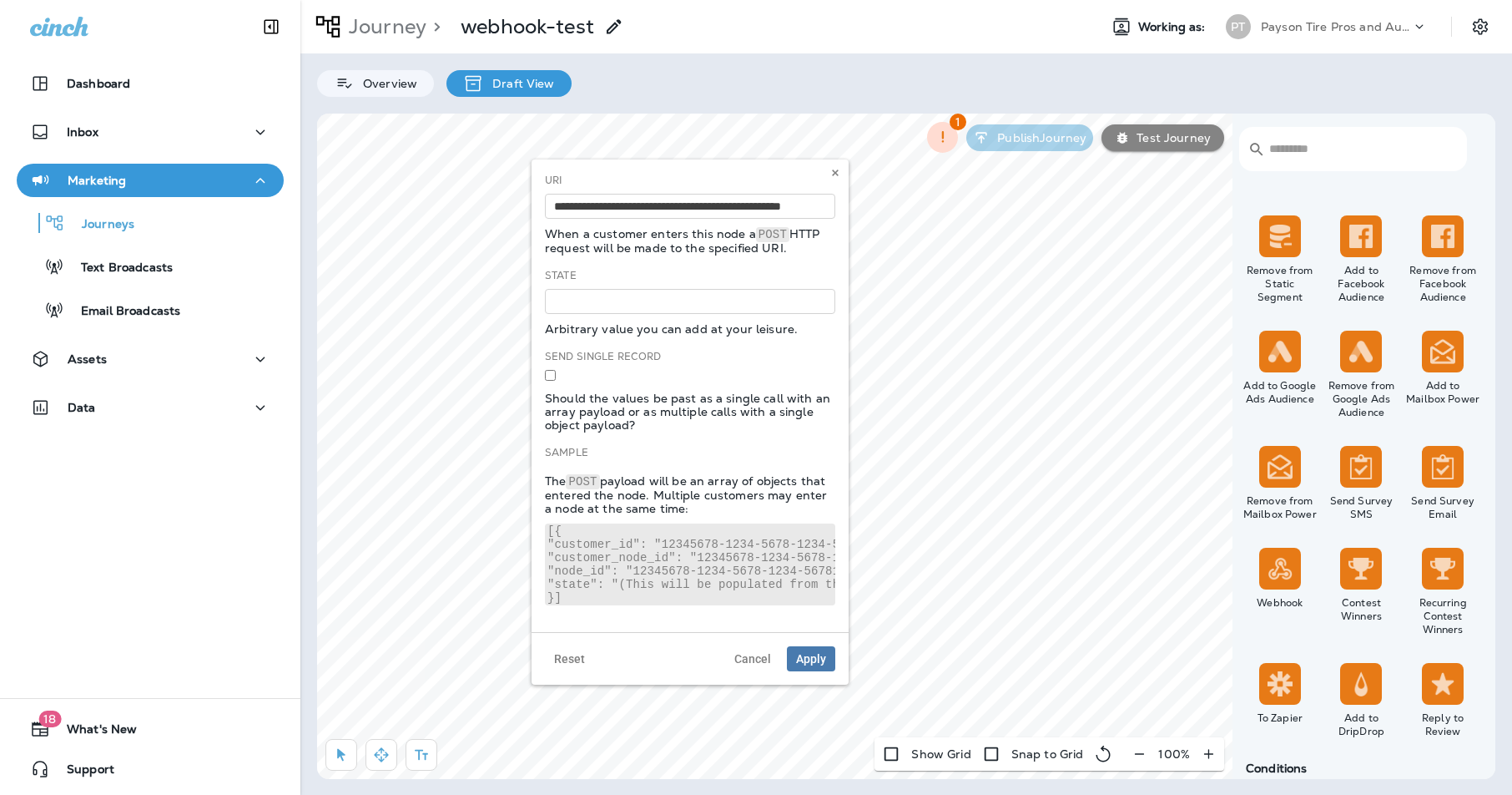
click at [600, 584] on pre "[{ "customer_id": "12345678-1234-5678-1234-567812345678", "customer_node_id": "…" at bounding box center [691, 565] width 291 height 82
click at [583, 551] on pre "[{ "customer_id": "12345678-1234-5678-1234-567812345678", "customer_node_id": "…" at bounding box center [691, 565] width 291 height 82
click at [638, 550] on pre "[{ "customer_id": "12345678-1234-5678-1234-567812345678", "customer_node_id": "…" at bounding box center [691, 565] width 291 height 82
drag, startPoint x: 638, startPoint y: 550, endPoint x: 615, endPoint y: 546, distance: 23.3
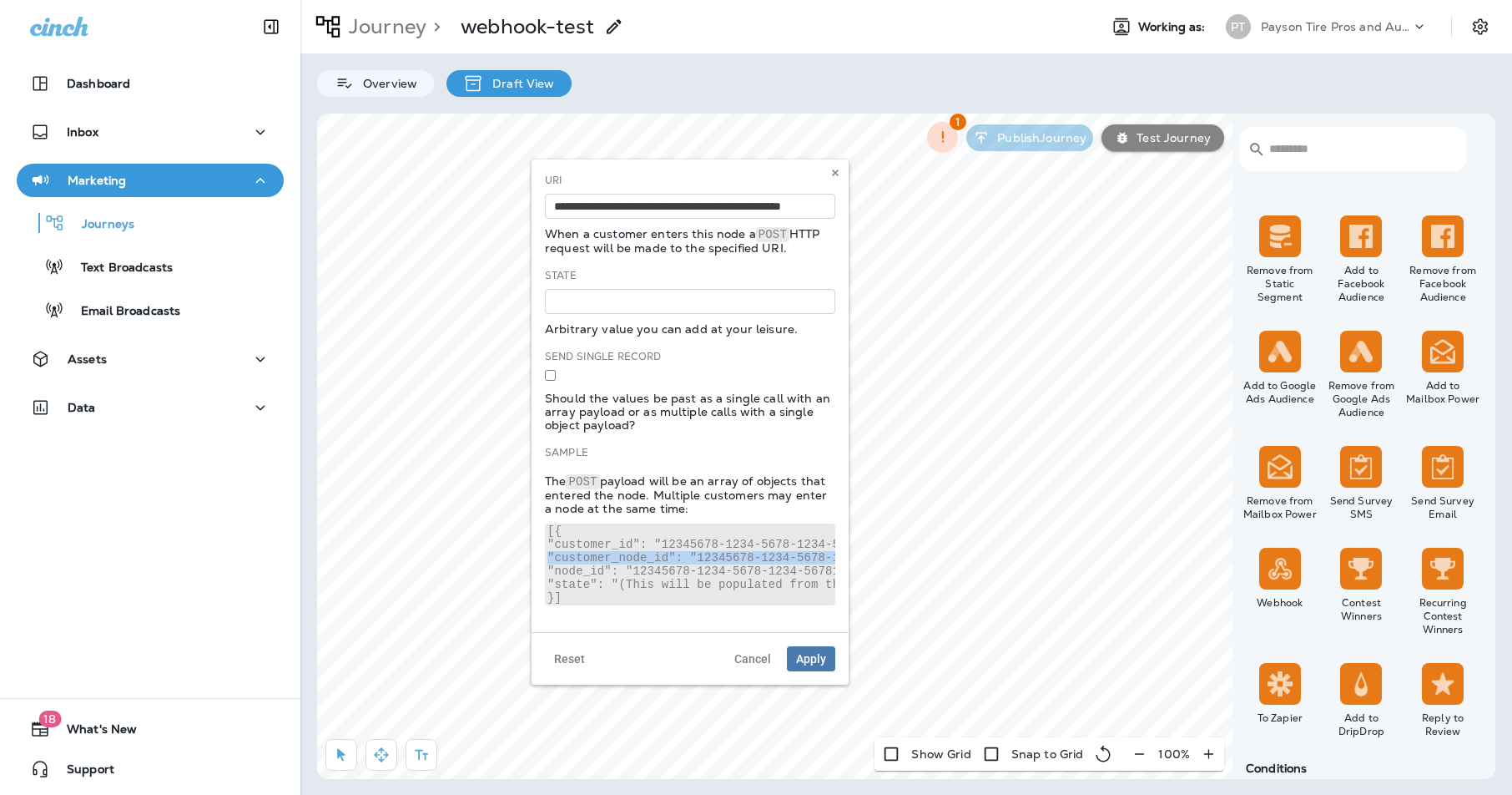
click at [635, 549] on pre "[{ "customer_id": "12345678-1234-5678-1234-567812345678", "customer_node_id": "…" at bounding box center [691, 565] width 291 height 82
click at [669, 206] on input "**********" at bounding box center [691, 206] width 291 height 25
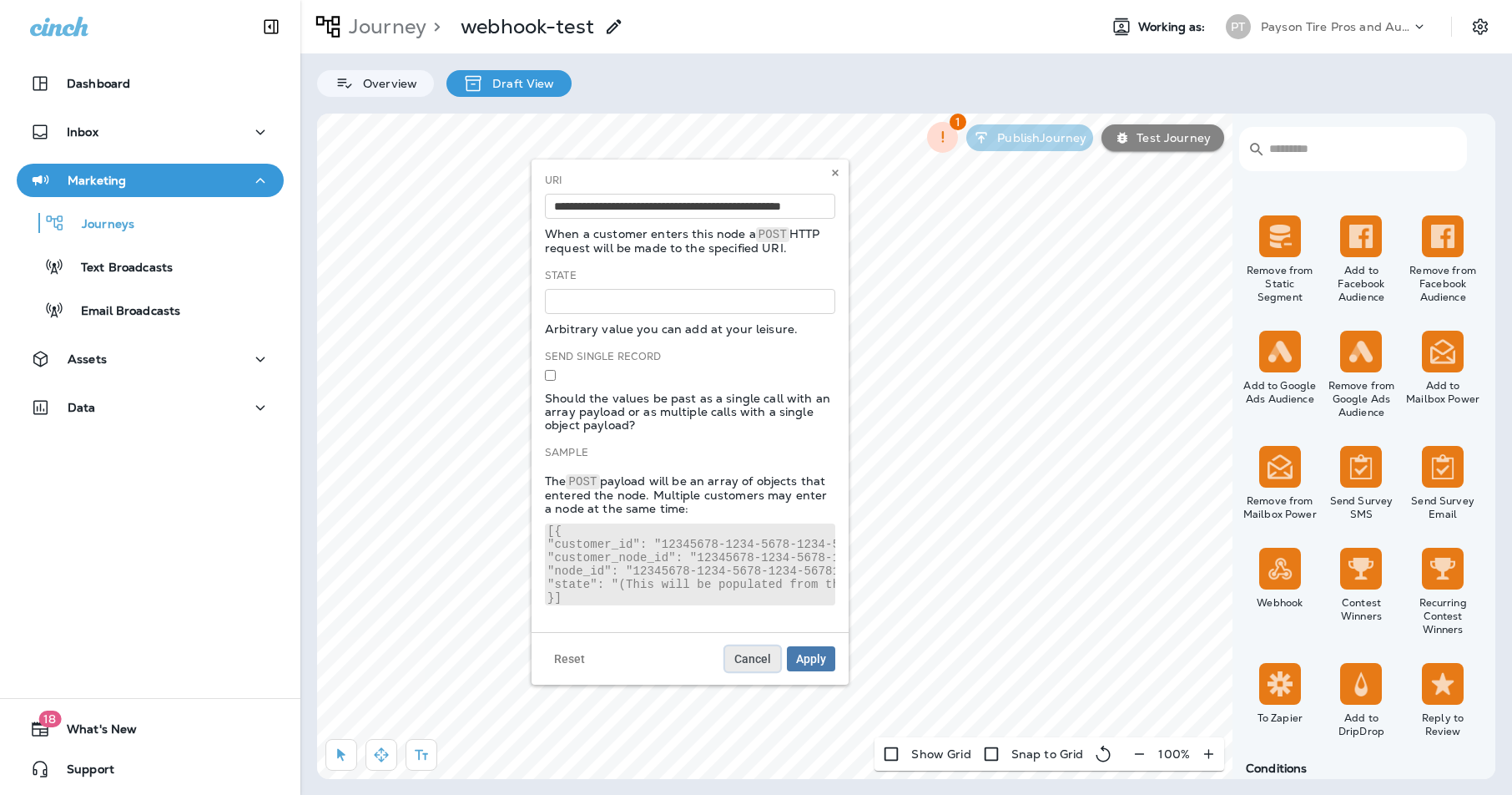
click at [755, 661] on span "Cancel" at bounding box center [752, 659] width 37 height 12
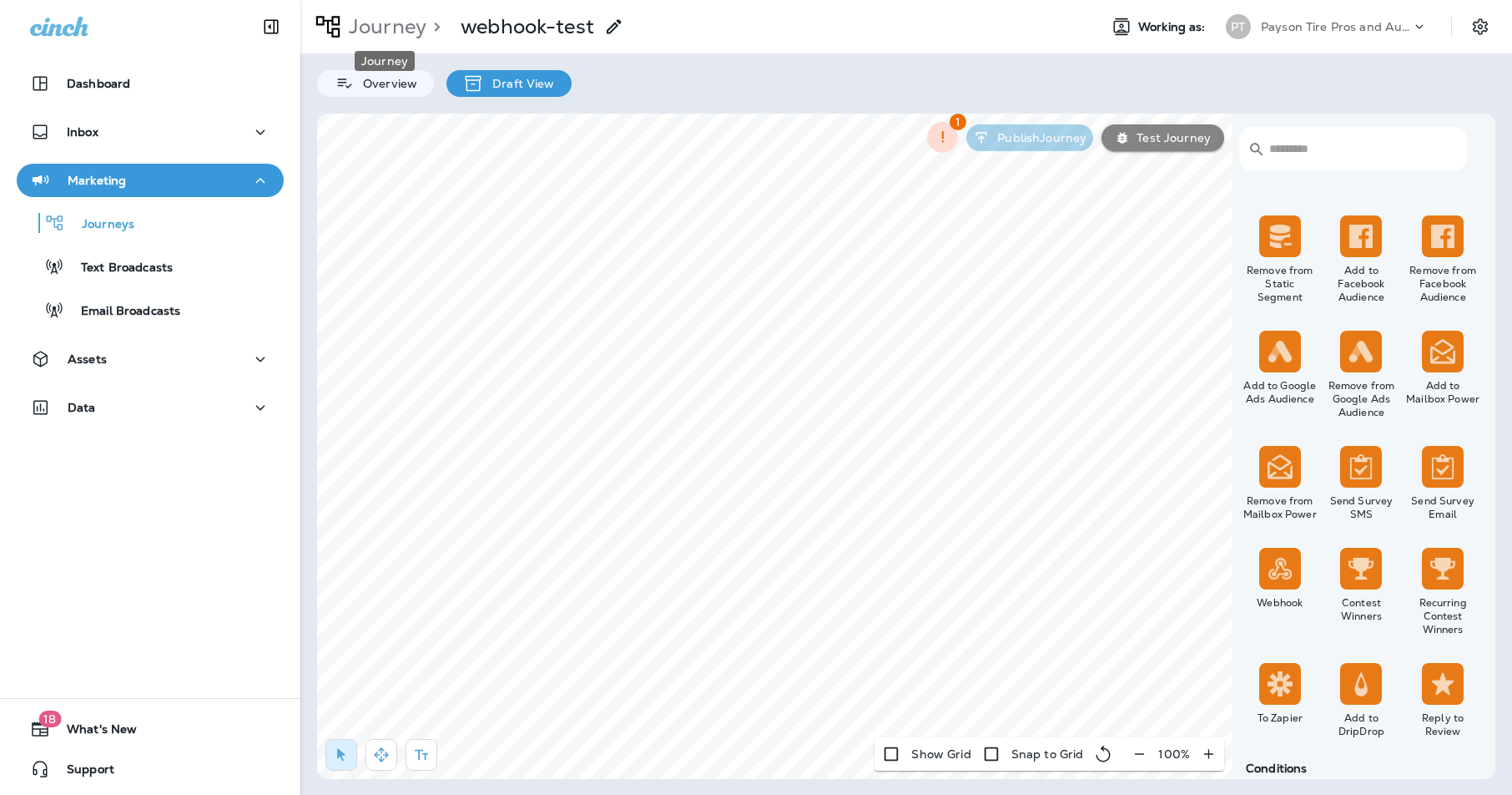
click at [390, 30] on p "Journey" at bounding box center [383, 26] width 84 height 25
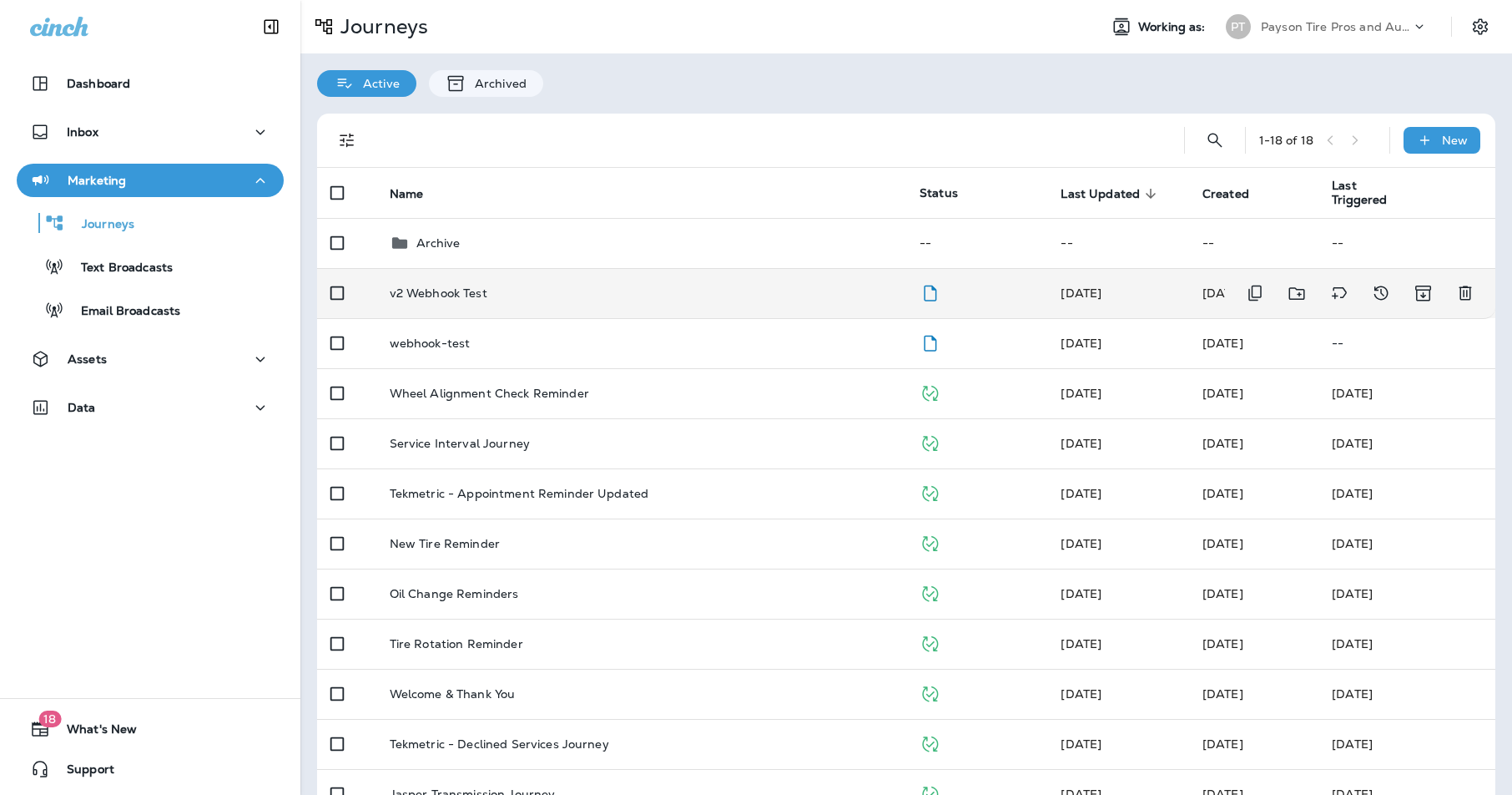
click at [459, 292] on p "v2 Webhook Test" at bounding box center [438, 294] width 98 height 14
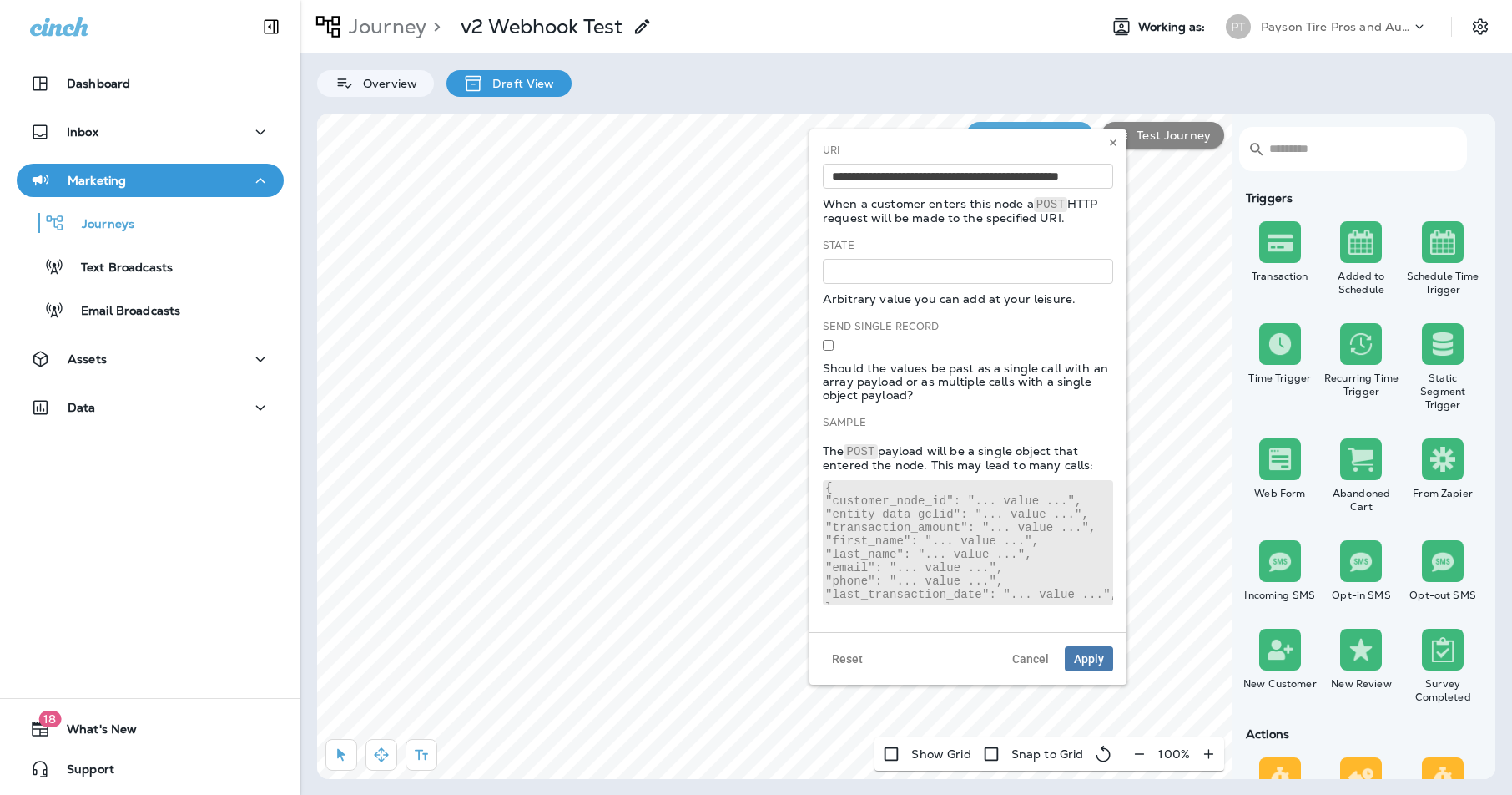
scroll to position [10, 0]
click at [1088, 656] on span "Apply" at bounding box center [1089, 659] width 30 height 12
